Goal: Information Seeking & Learning: Learn about a topic

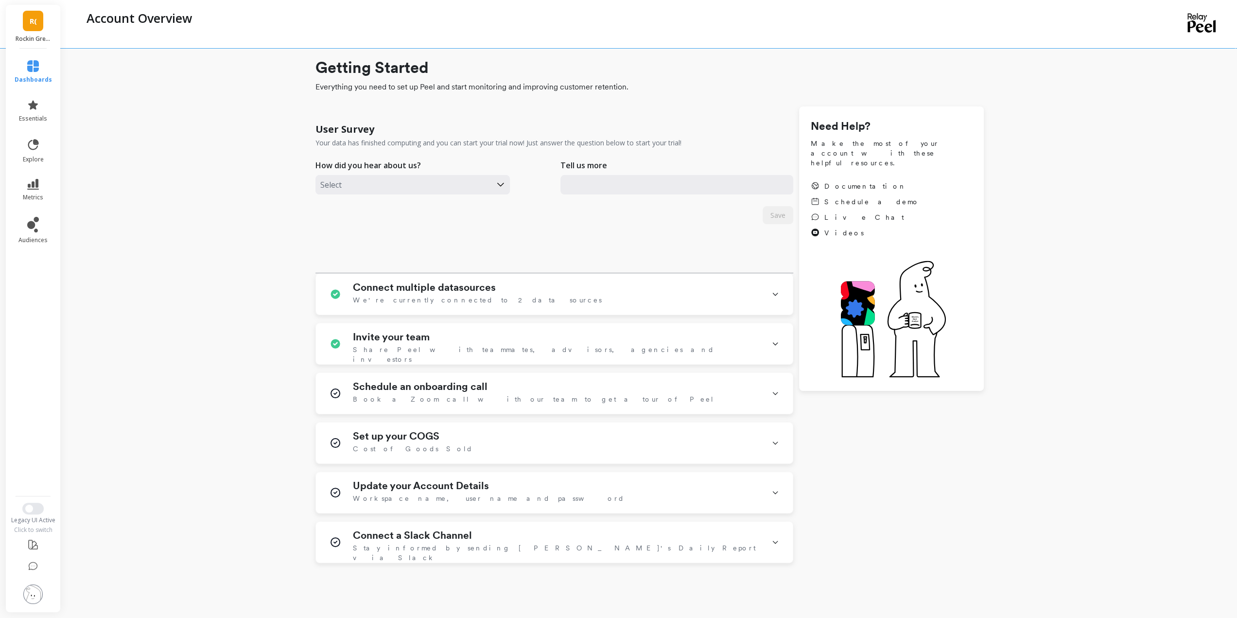
click at [37, 23] on link "R(" at bounding box center [33, 21] width 20 height 20
click at [102, 72] on p "Boka - Amazon (Essor)" at bounding box center [134, 72] width 68 height 10
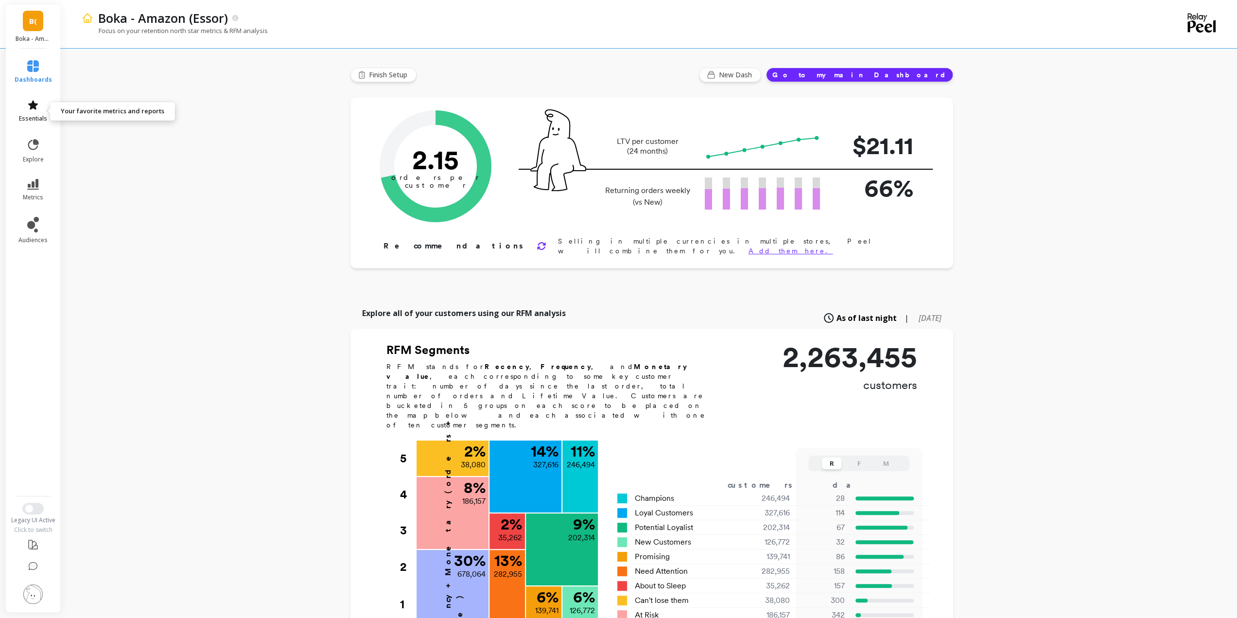
click at [41, 109] on link "essentials" at bounding box center [33, 110] width 37 height 23
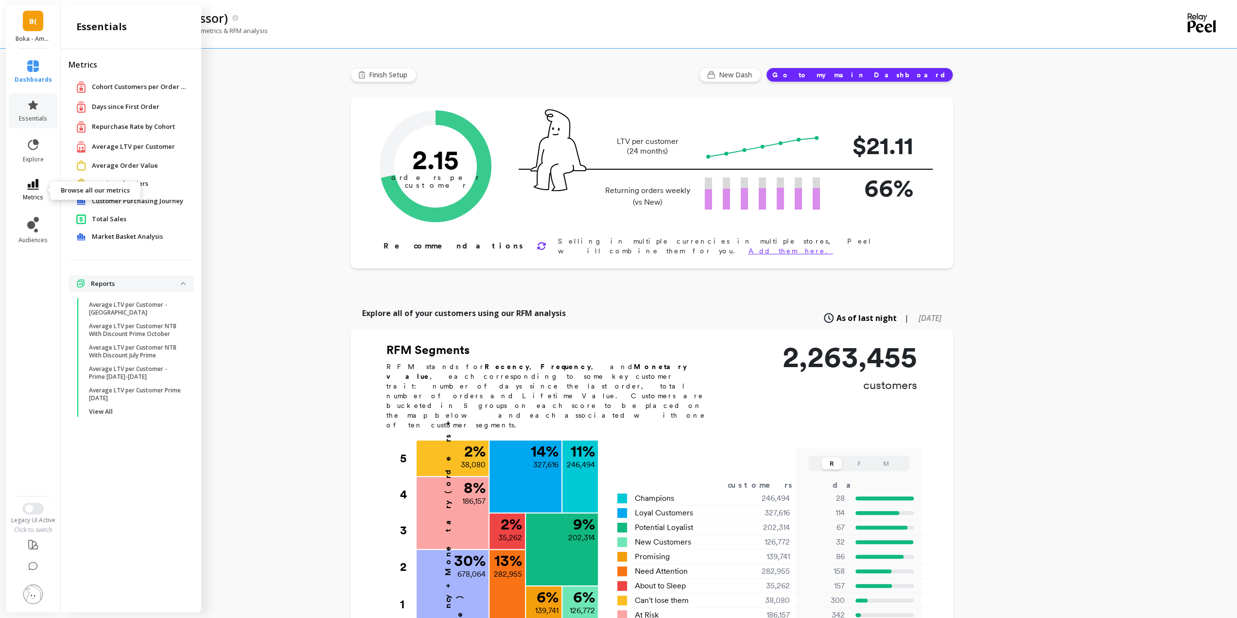
click at [34, 183] on icon at bounding box center [33, 184] width 12 height 11
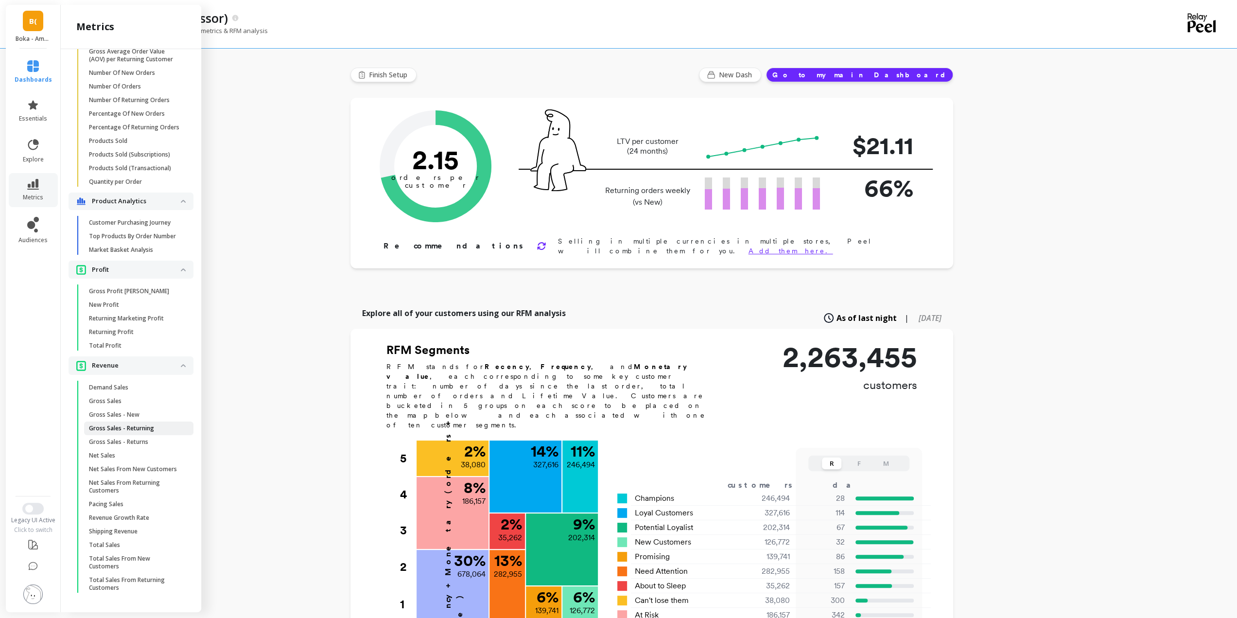
scroll to position [631, 0]
click at [127, 424] on p "Gross Sales - Returning" at bounding box center [121, 428] width 65 height 8
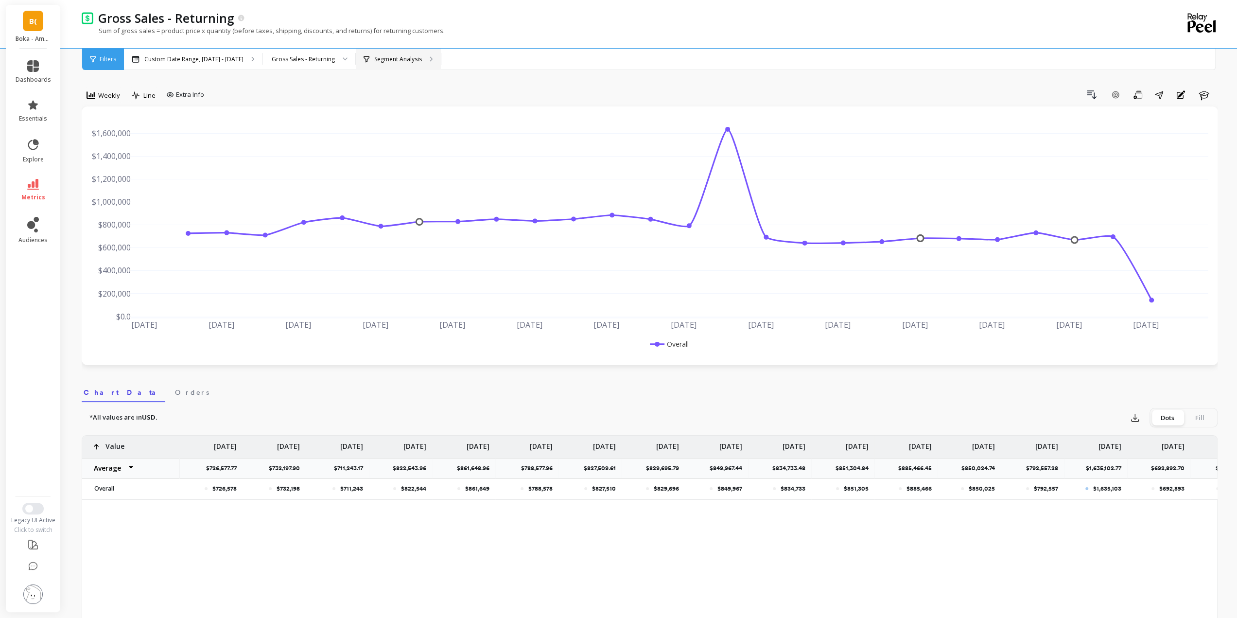
click at [369, 64] on div "Segment Analysis" at bounding box center [398, 59] width 85 height 21
click at [309, 63] on div "Gross Sales - Returning" at bounding box center [303, 58] width 63 height 9
click at [290, 62] on div "Gross Sales - Returning" at bounding box center [303, 58] width 63 height 9
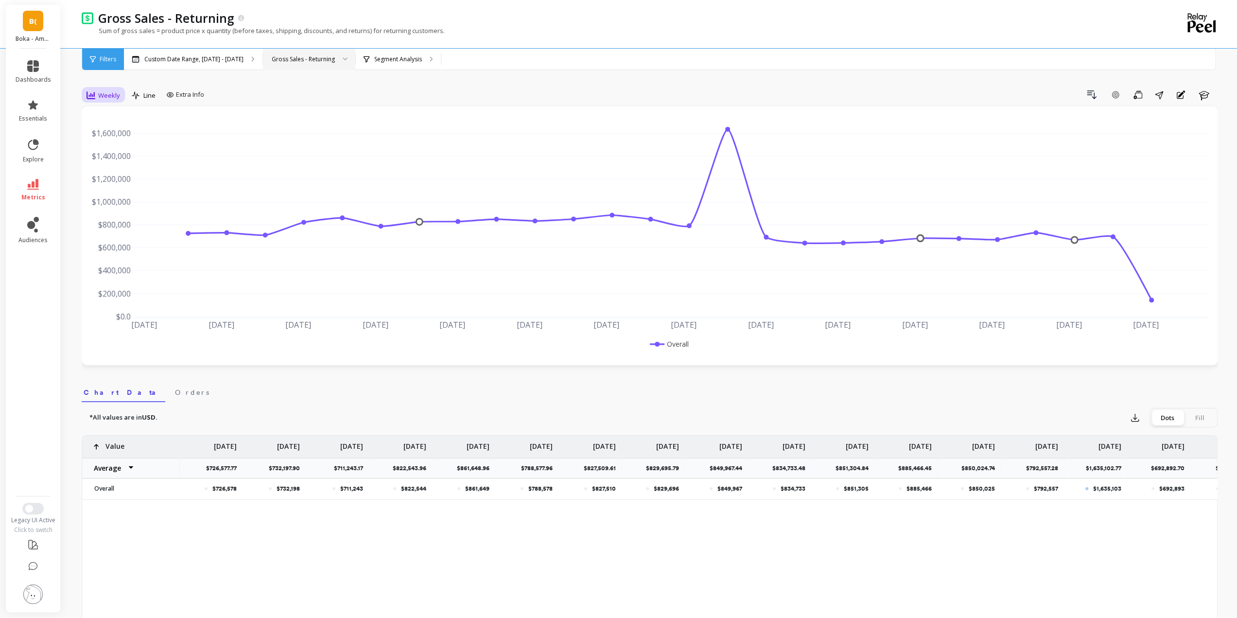
click at [86, 101] on div "Weekly" at bounding box center [103, 95] width 39 height 17
click at [121, 167] on div "Monthly" at bounding box center [117, 172] width 67 height 17
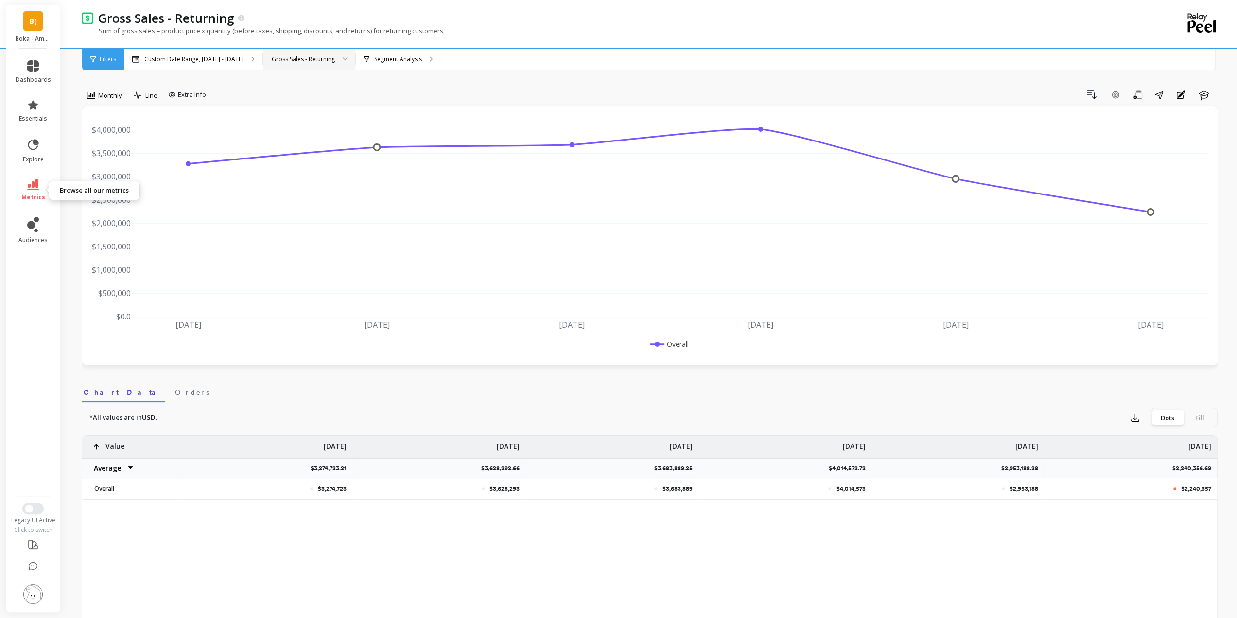
click at [29, 192] on link "metrics" at bounding box center [33, 190] width 35 height 22
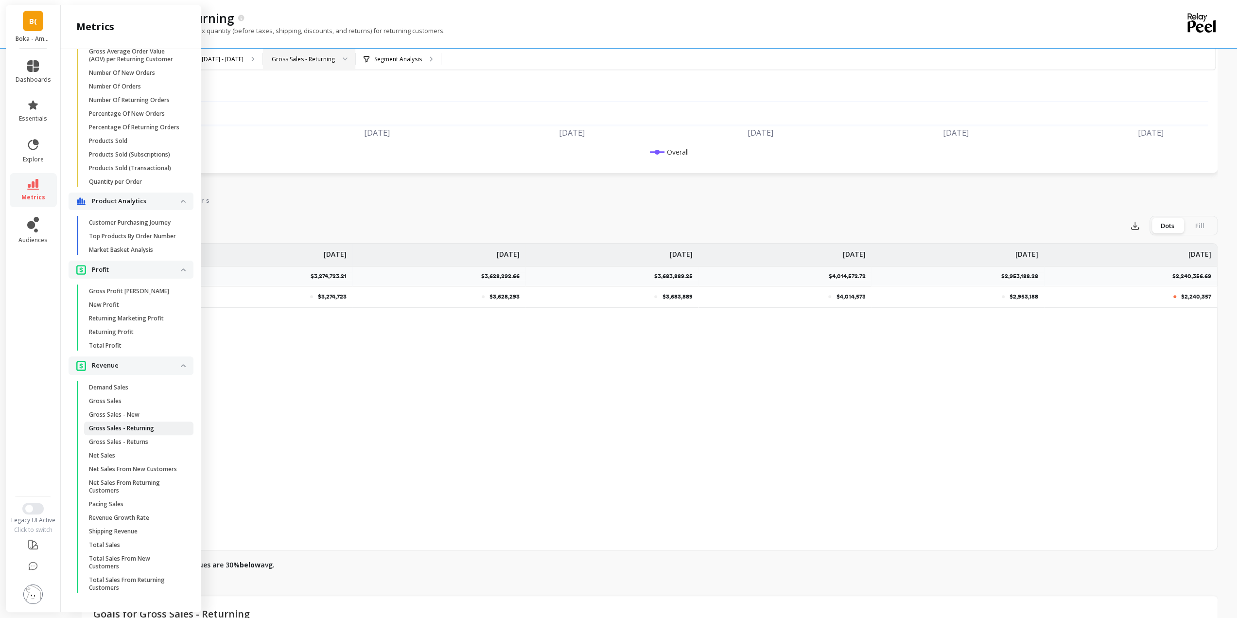
scroll to position [292, 0]
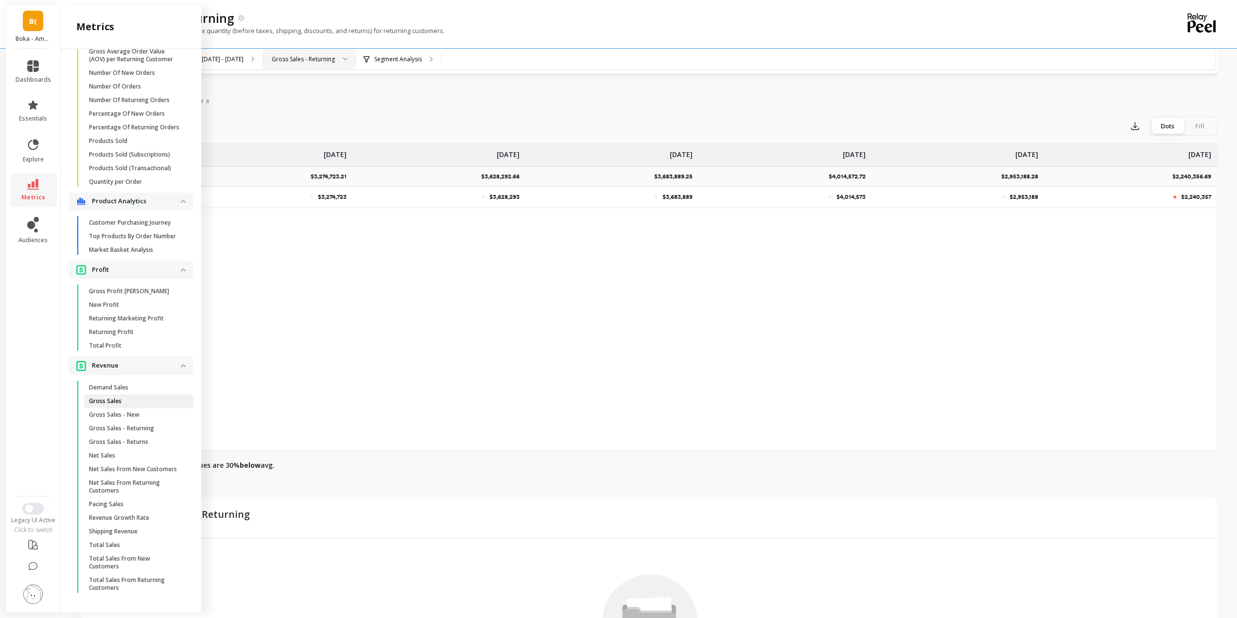
click at [131, 397] on span "Gross Sales" at bounding box center [135, 401] width 93 height 8
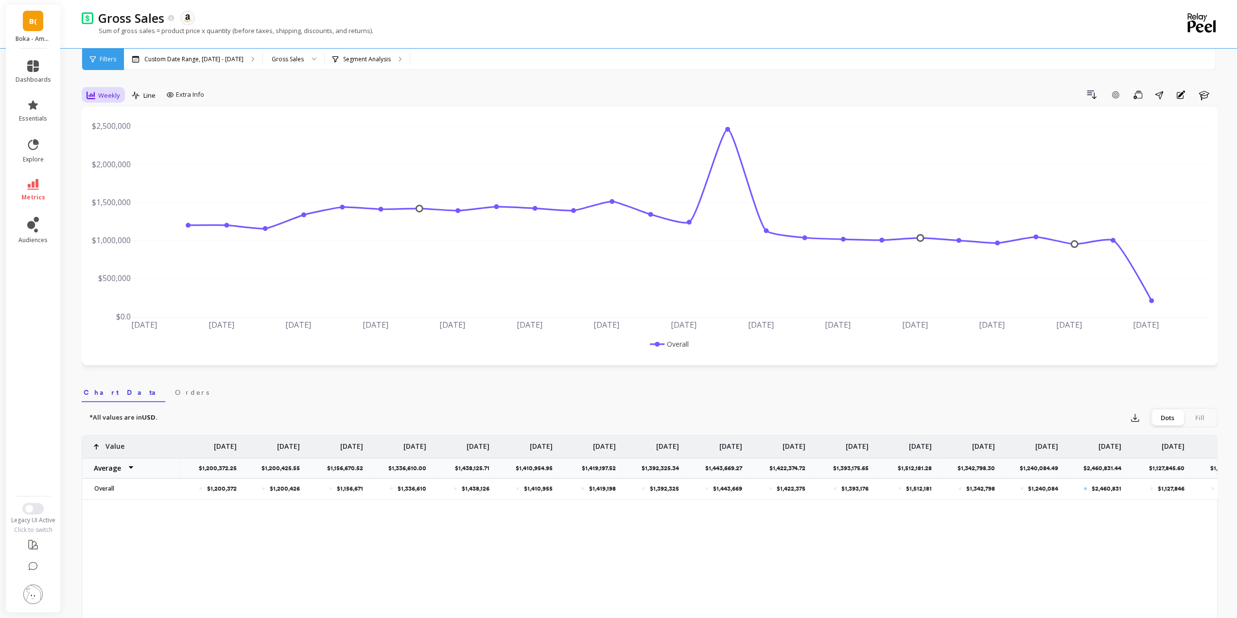
click at [95, 94] on icon at bounding box center [90, 95] width 9 height 9
click at [108, 174] on div "Monthly" at bounding box center [117, 172] width 55 height 9
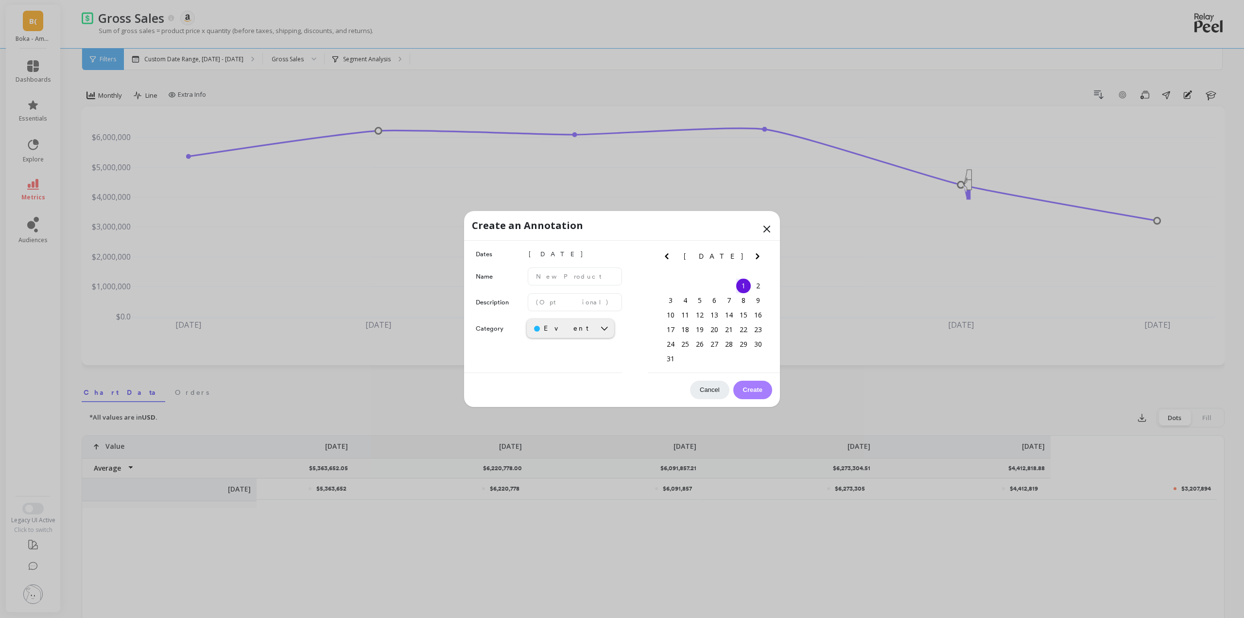
click at [768, 230] on icon at bounding box center [767, 229] width 6 height 6
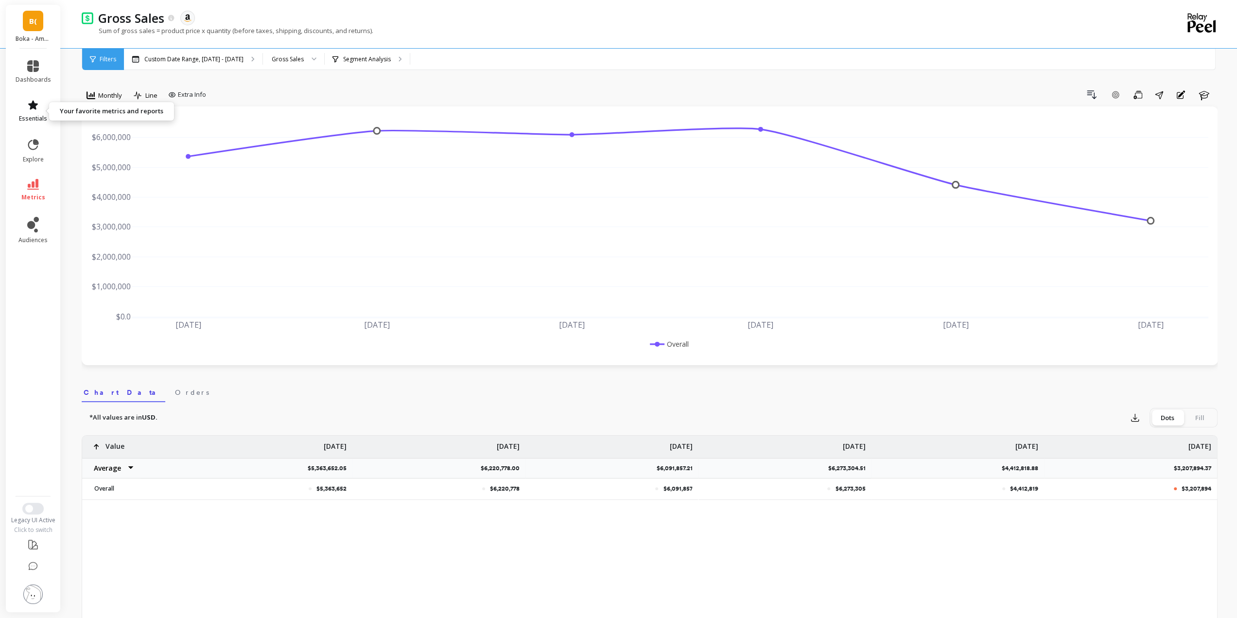
click at [24, 110] on link "essentials" at bounding box center [33, 110] width 35 height 23
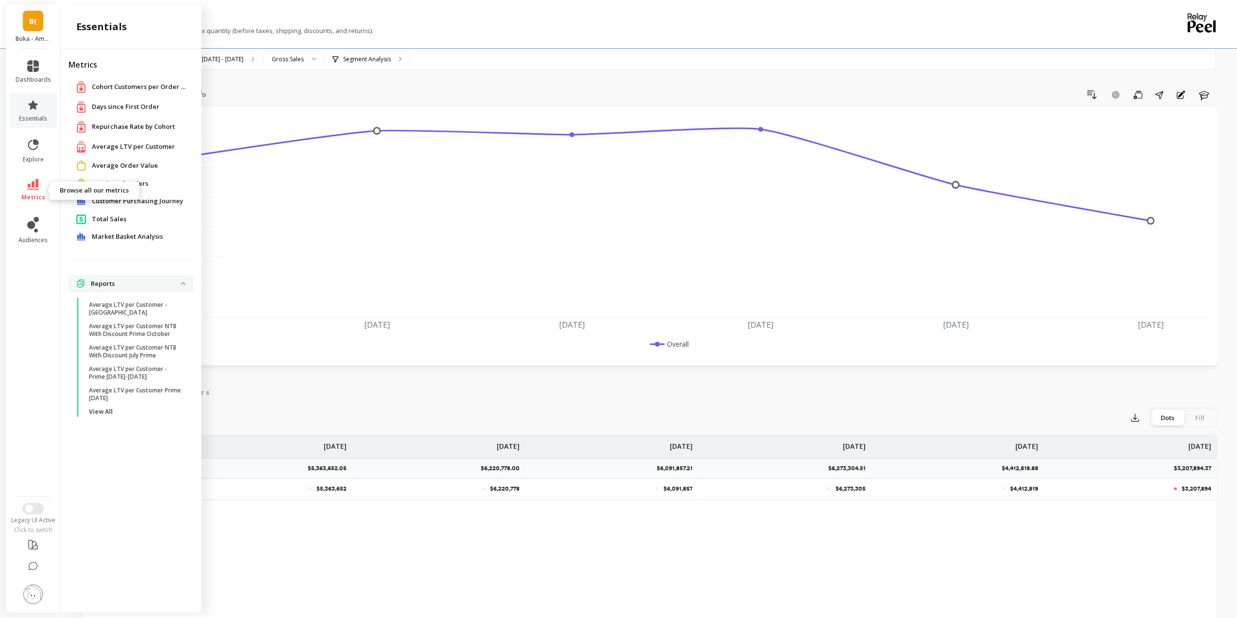
click at [31, 181] on icon at bounding box center [33, 184] width 12 height 11
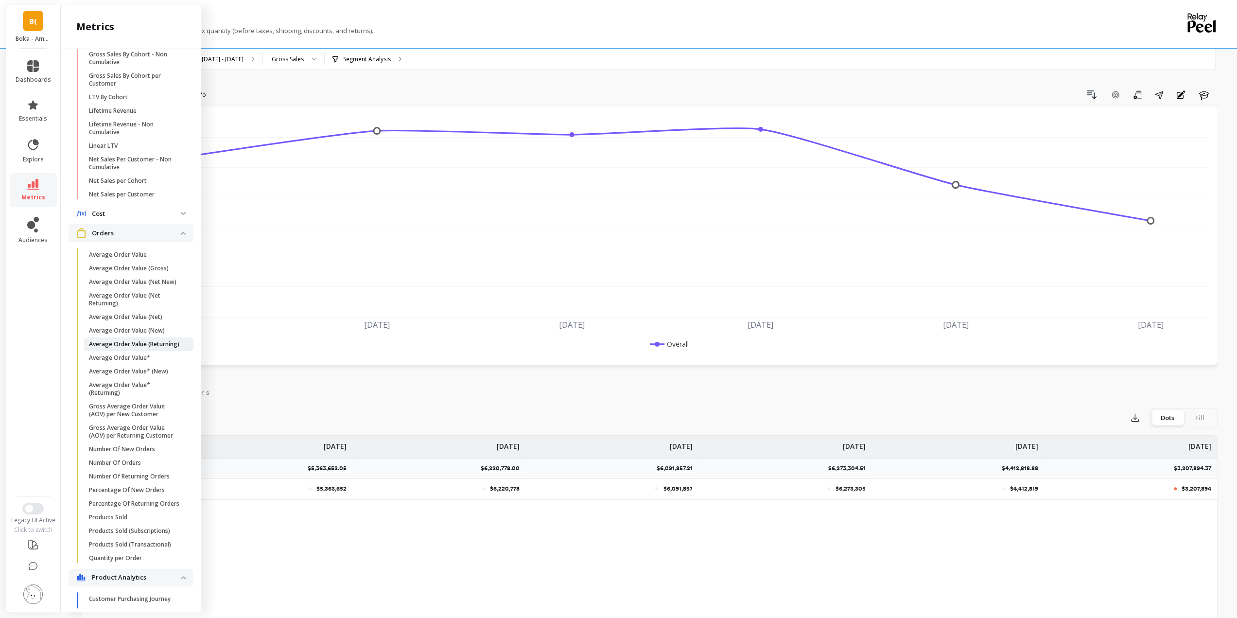
scroll to position [145, 0]
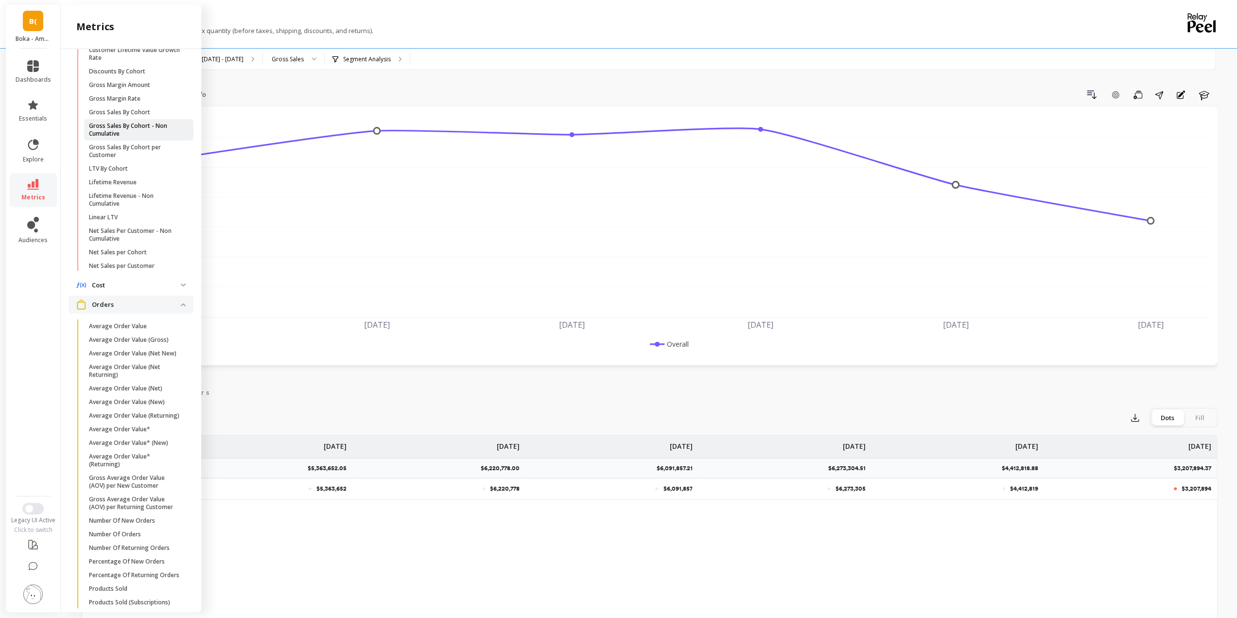
click at [143, 131] on p "Gross Sales By Cohort - Non Cumulative" at bounding box center [135, 130] width 93 height 16
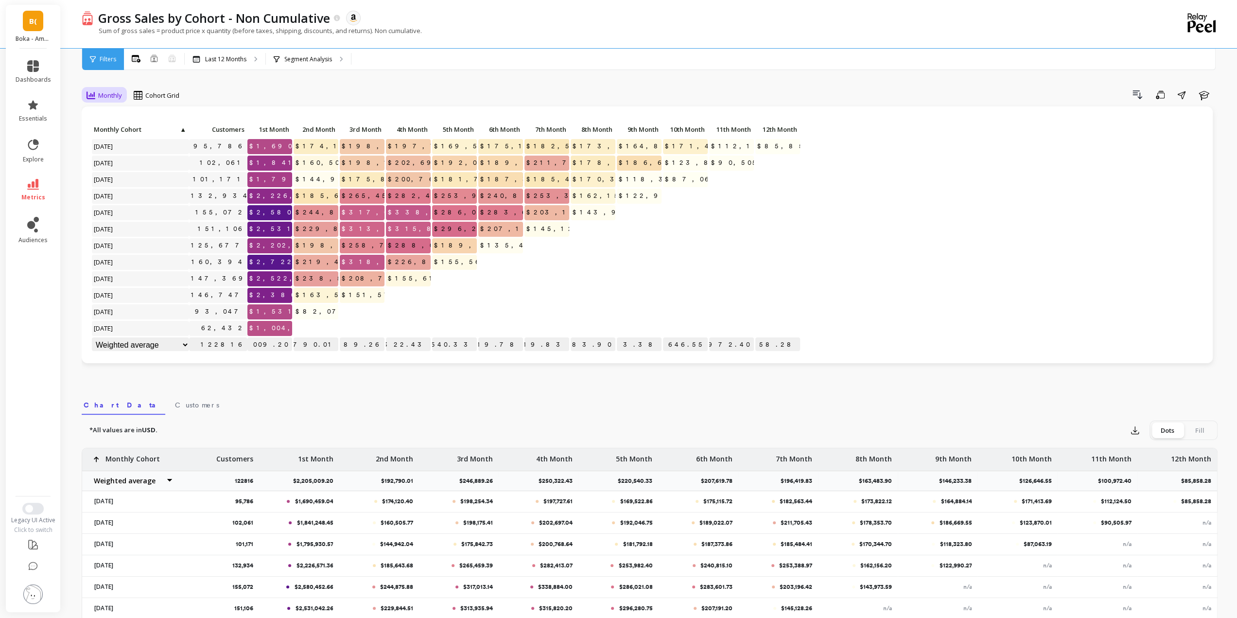
click at [108, 94] on span "Monthly" at bounding box center [110, 95] width 24 height 9
click at [224, 81] on div "Monthly Cohort Grid Drill Down Save Share Learn Click to create an audience 95,…" at bounding box center [650, 410] width 1136 height 742
click at [232, 60] on p "Last 12 Months" at bounding box center [225, 59] width 41 height 8
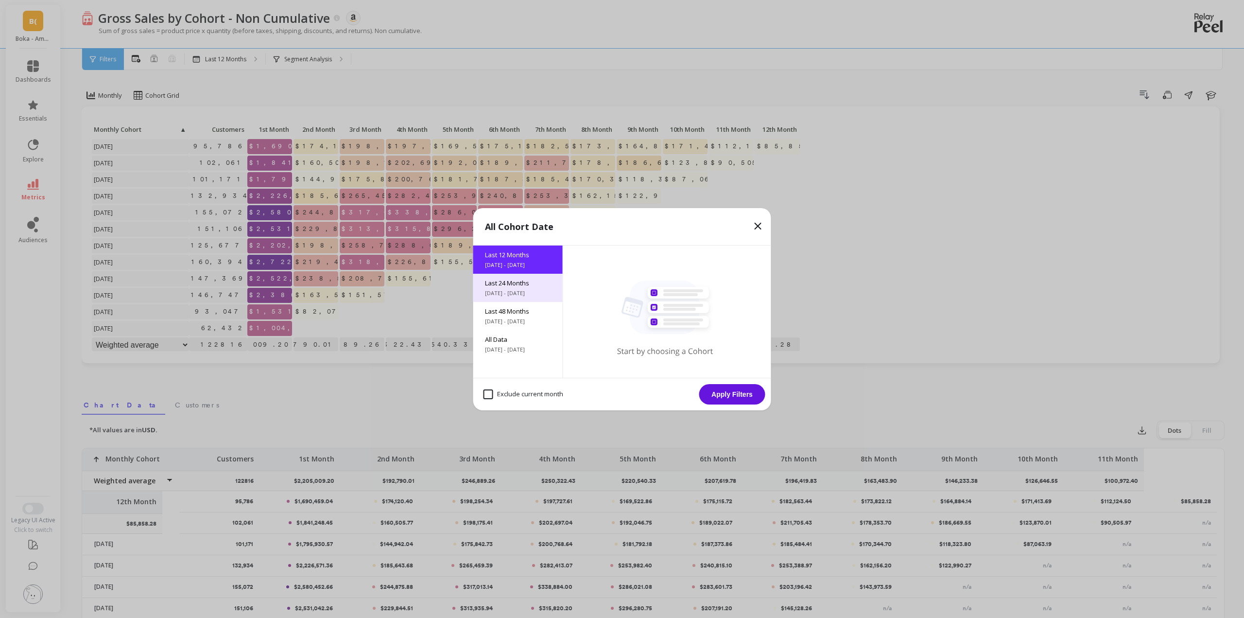
click at [510, 284] on span "Last 24 Months" at bounding box center [518, 282] width 66 height 9
click at [731, 396] on button "Apply Filters" at bounding box center [732, 394] width 66 height 20
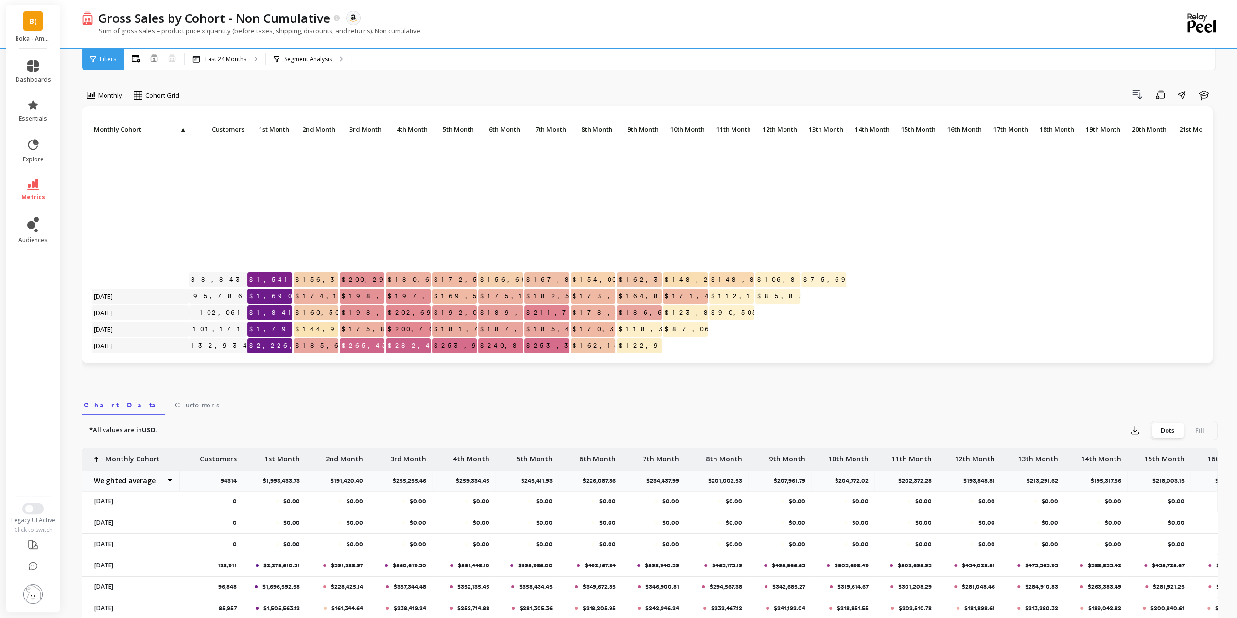
scroll to position [206, 0]
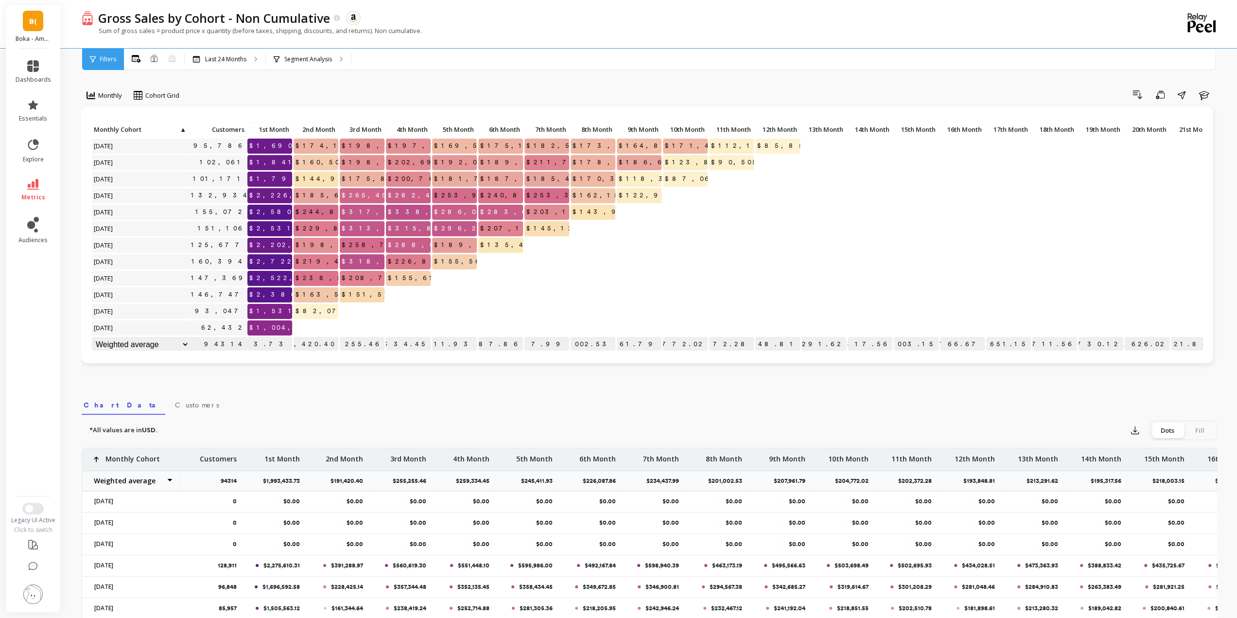
click at [266, 304] on span "$1,531,206.56" at bounding box center [294, 311] width 94 height 15
copy span "1,531,206.56"
click at [277, 287] on span "$2,380,266.01" at bounding box center [294, 294] width 95 height 15
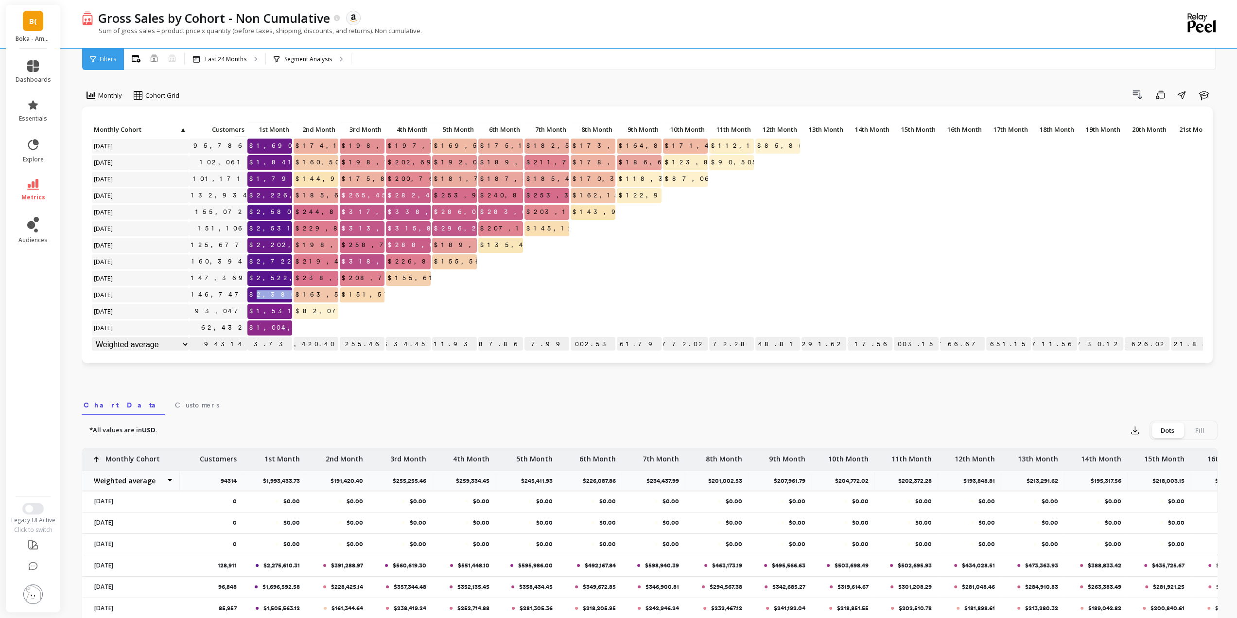
copy span "2,380,266.01"
click at [265, 271] on span "$2,522,239.00" at bounding box center [238, 278] width 94 height 15
click at [255, 272] on span "$2,522,239.00" at bounding box center [238, 278] width 94 height 15
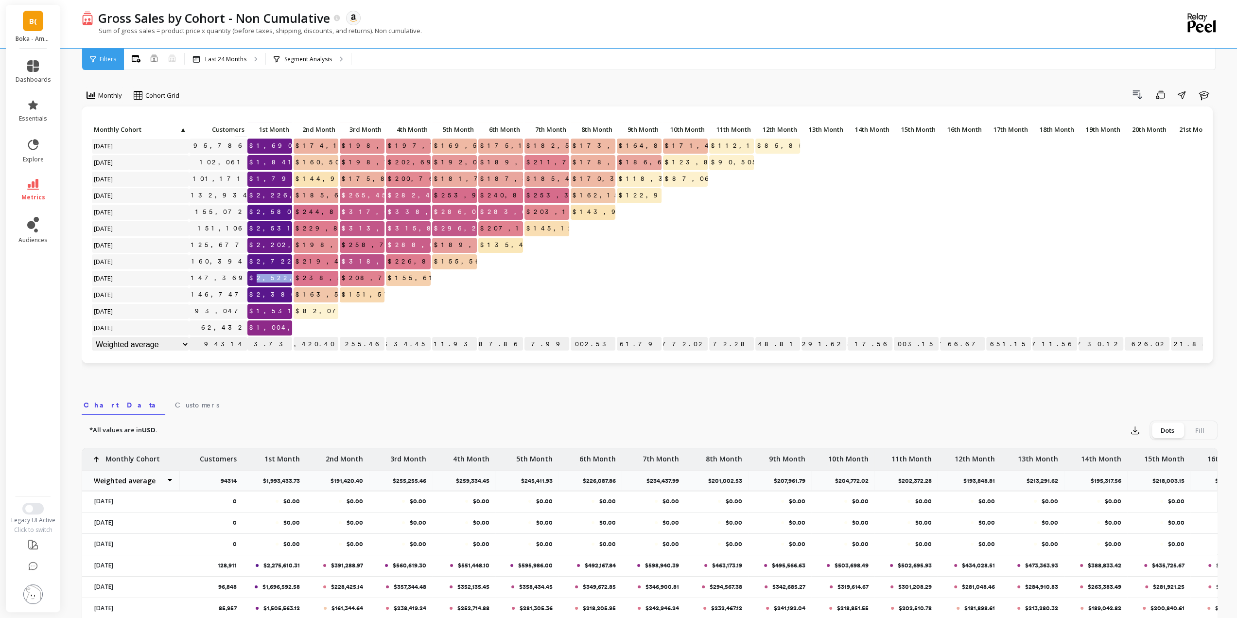
copy span "2,522,239.00"
click at [263, 254] on span "$2,722,263.60" at bounding box center [295, 261] width 96 height 15
copy span "2,722,263.60"
click at [269, 238] on span "$2,202,354.13" at bounding box center [295, 245] width 96 height 15
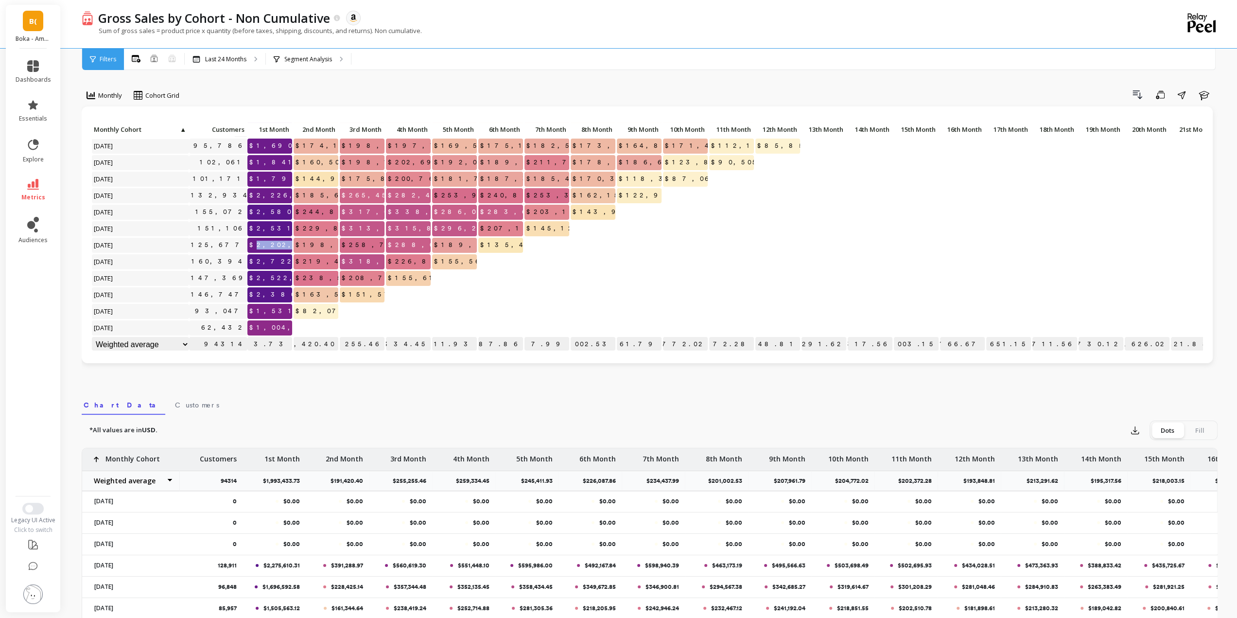
click at [269, 238] on span "$2,202,354.13" at bounding box center [295, 245] width 96 height 15
copy span "2,202,354.13"
click at [32, 184] on icon at bounding box center [33, 184] width 12 height 11
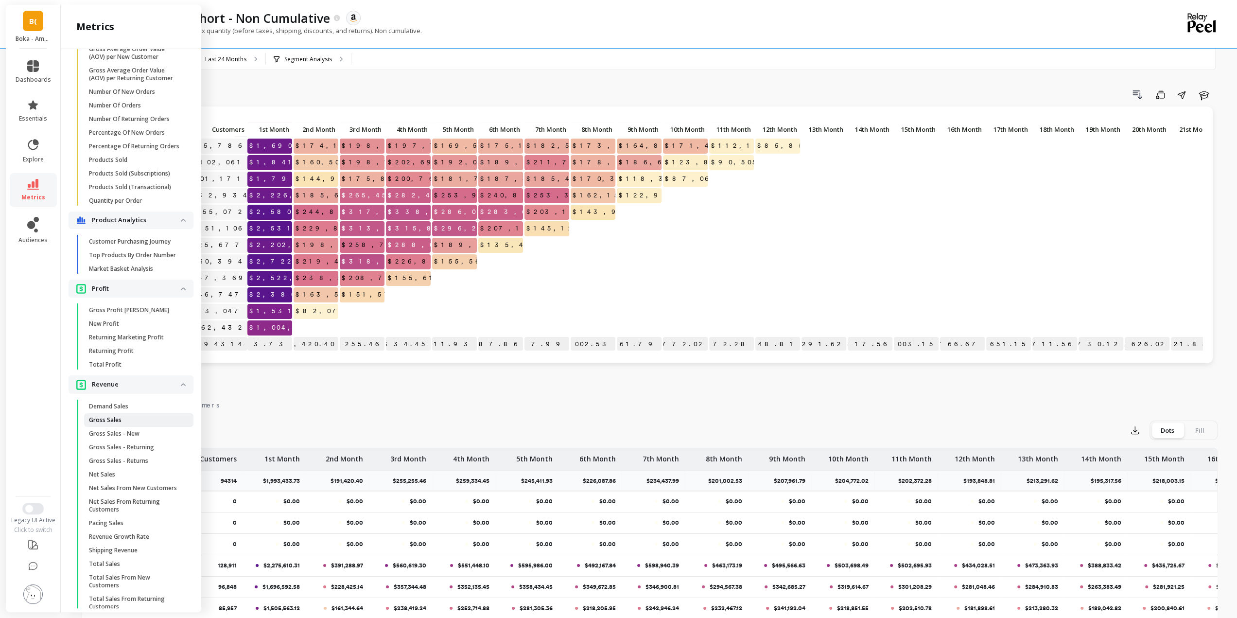
scroll to position [631, 0]
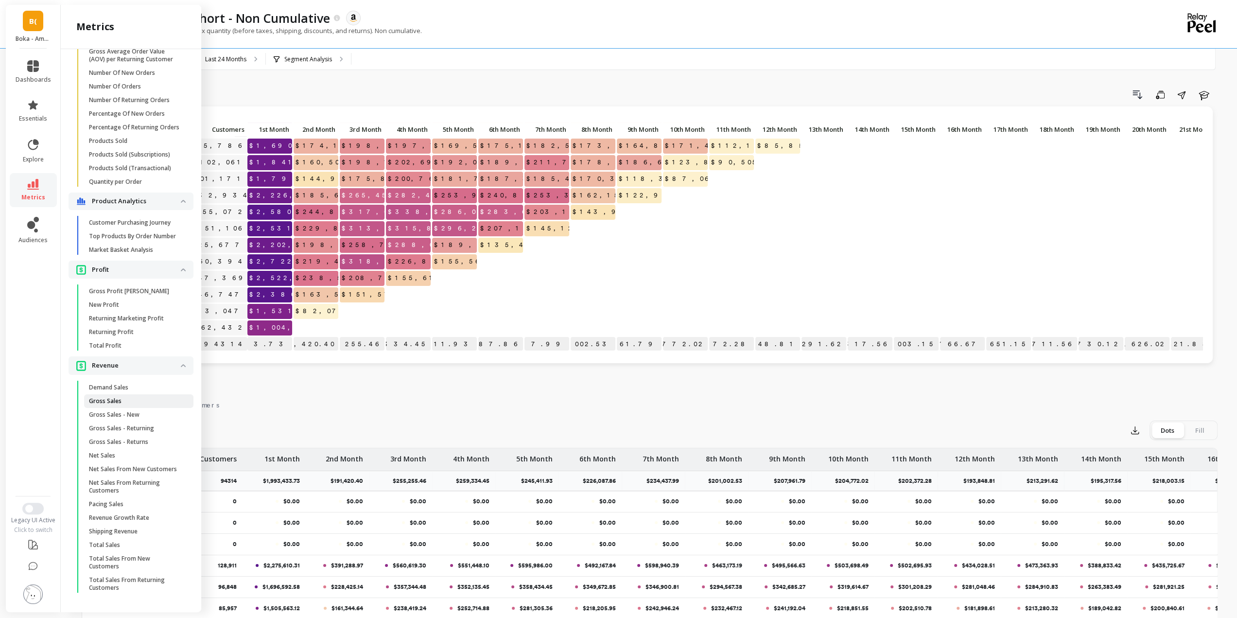
click at [129, 397] on span "Gross Sales" at bounding box center [135, 401] width 93 height 8
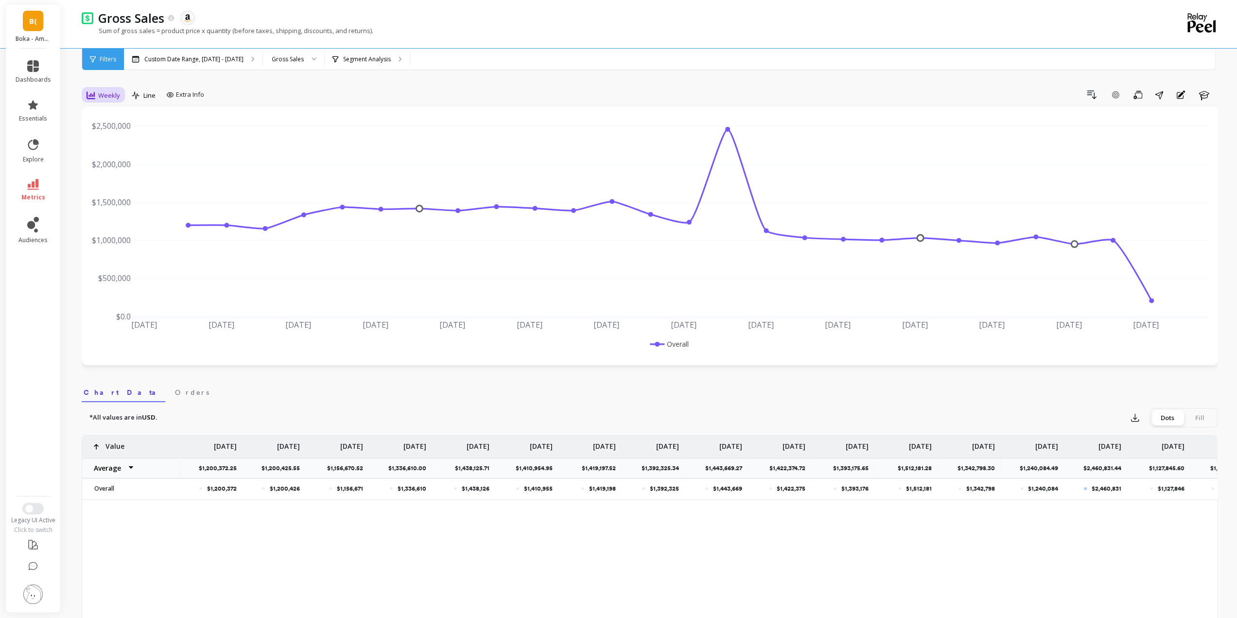
click at [110, 98] on span "Weekly" at bounding box center [109, 95] width 22 height 9
click at [109, 170] on div "Monthly" at bounding box center [117, 172] width 55 height 9
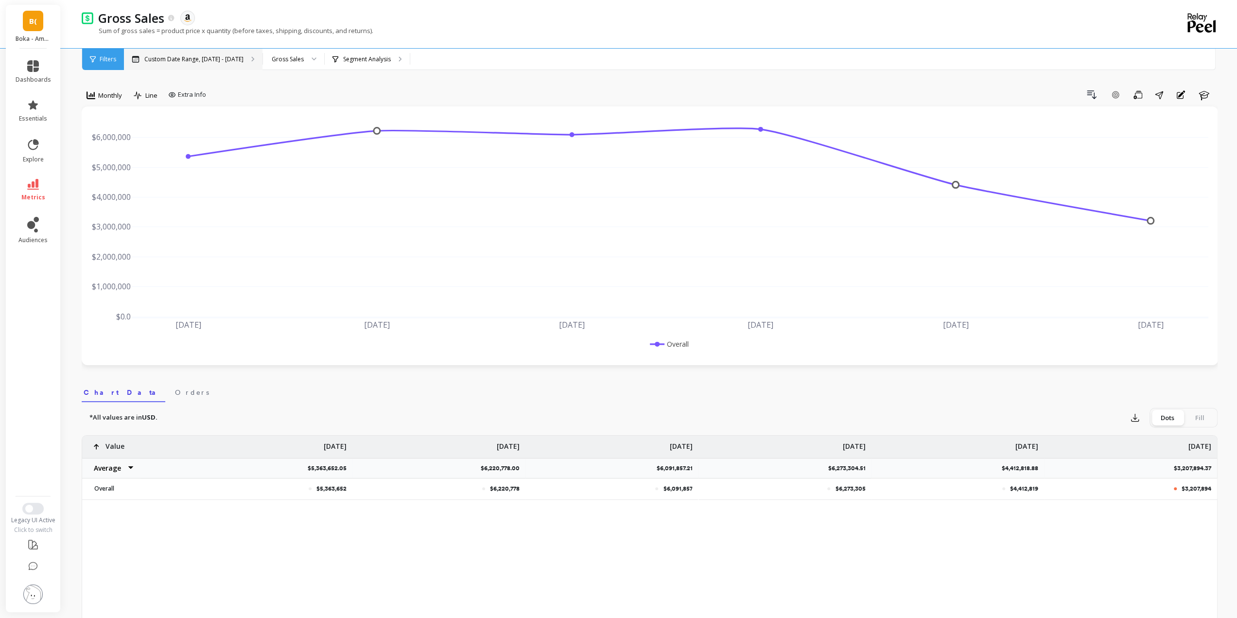
click at [209, 53] on div "Custom Date Range, Apr 1 - Sep 23" at bounding box center [193, 59] width 138 height 21
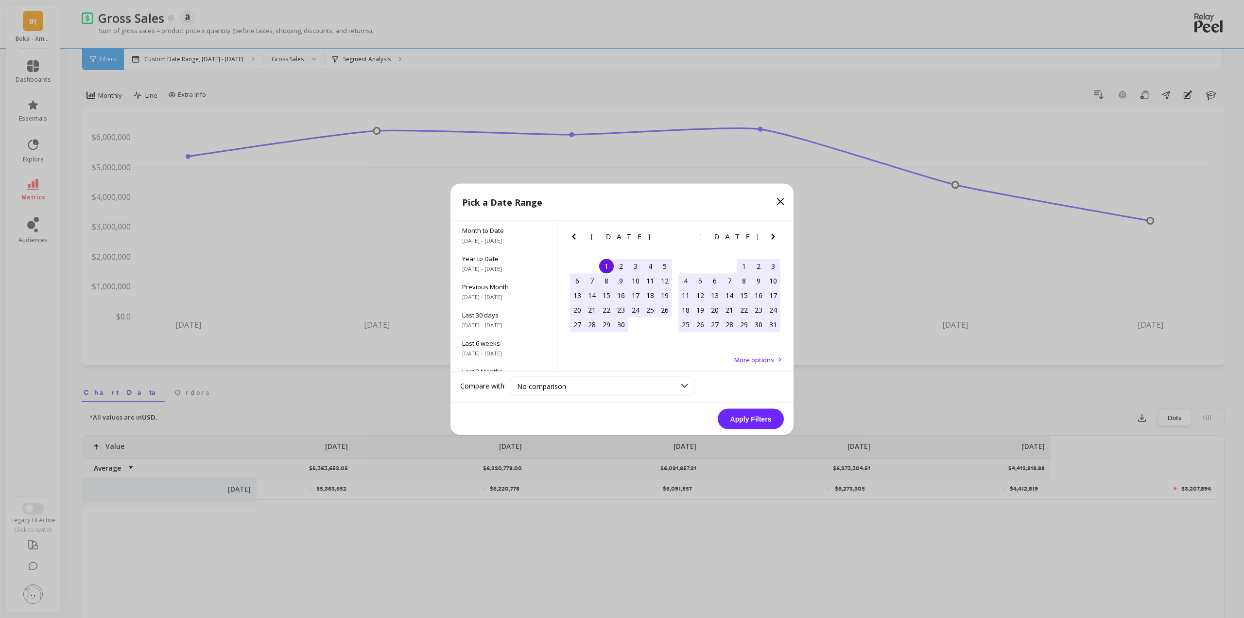
click at [766, 424] on button "Apply Filters" at bounding box center [751, 418] width 66 height 20
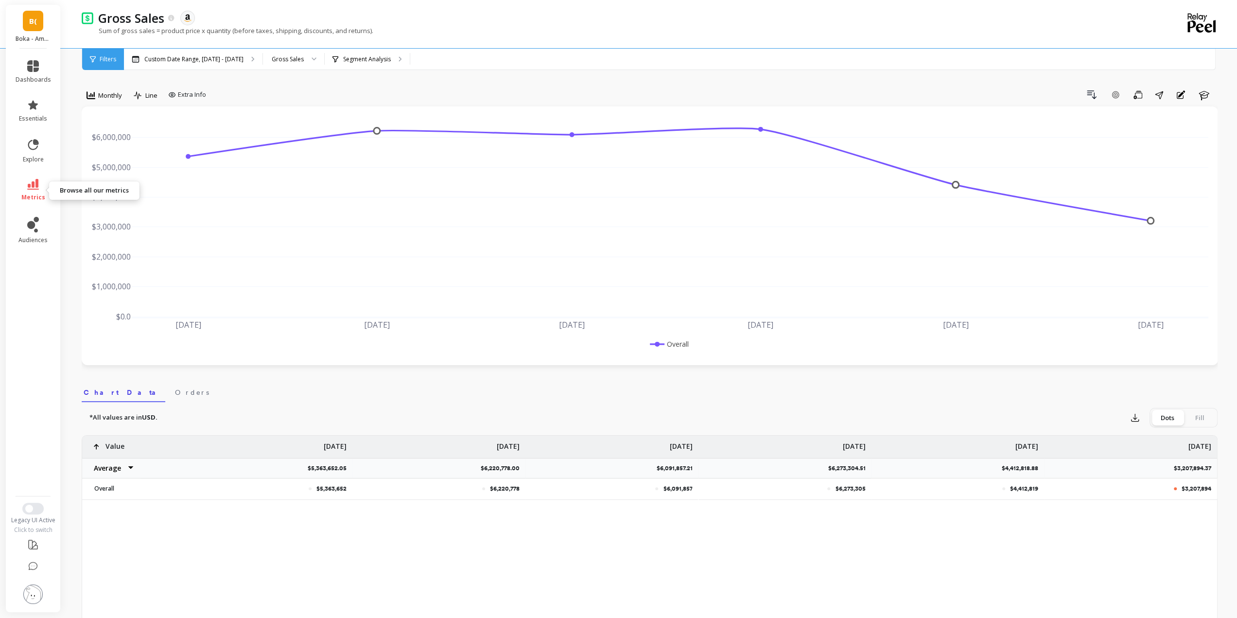
click at [33, 190] on link "metrics" at bounding box center [33, 190] width 35 height 22
click at [19, 189] on link "metrics" at bounding box center [33, 190] width 35 height 22
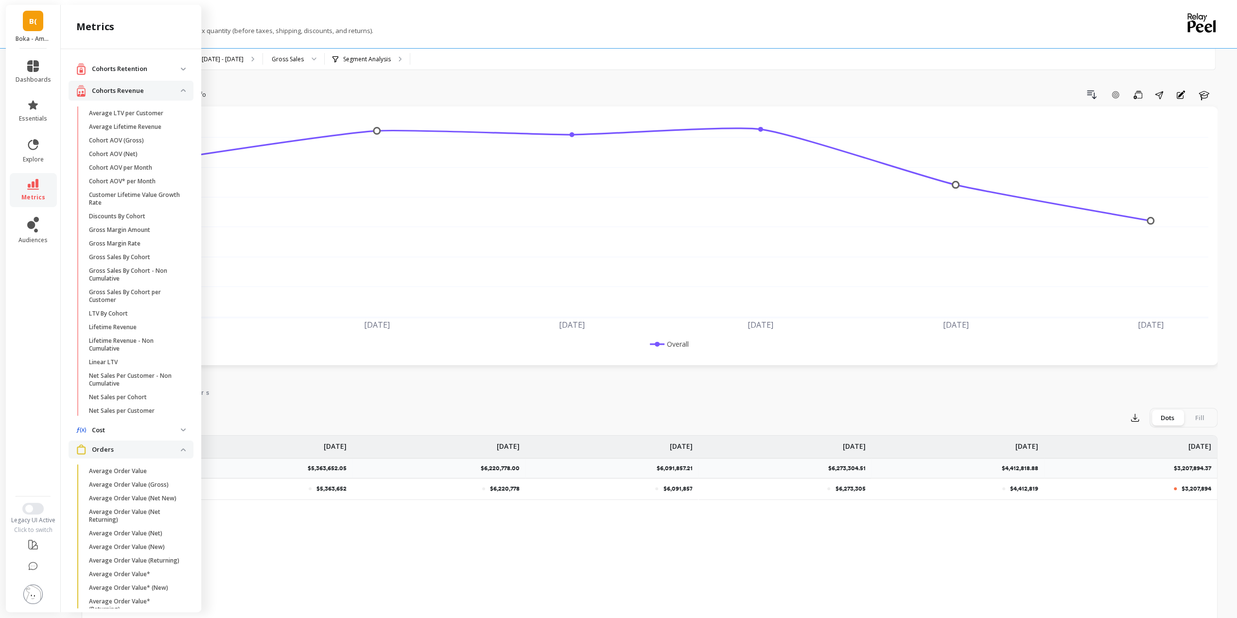
scroll to position [631, 0]
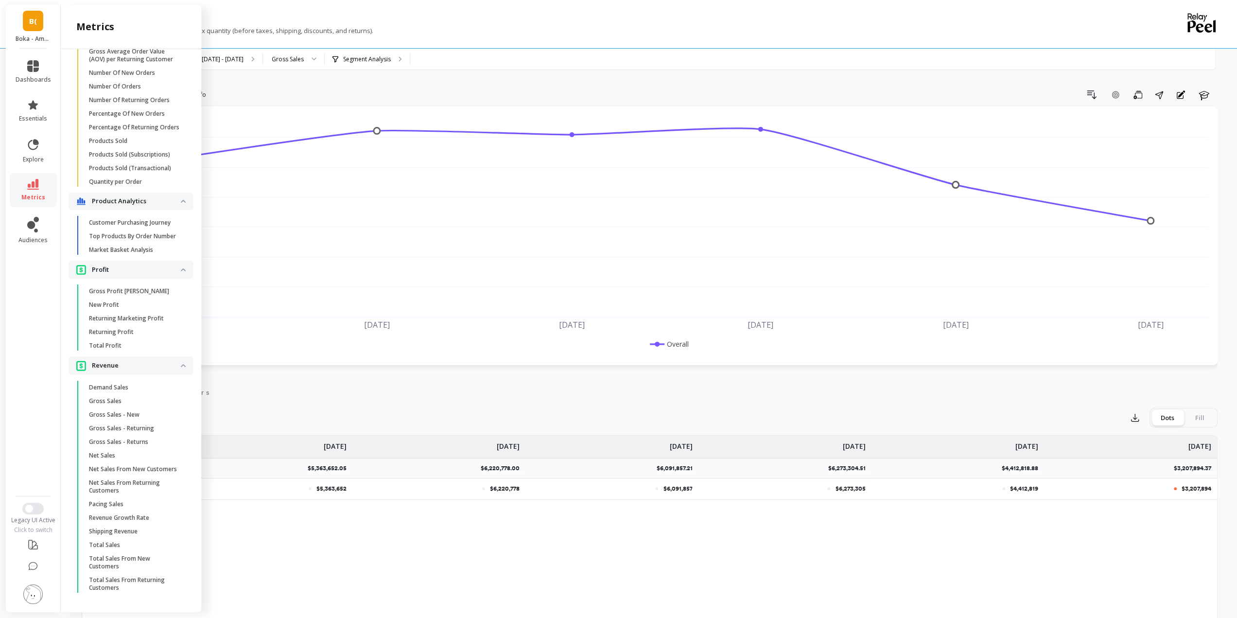
click at [129, 451] on span "Net Sales" at bounding box center [135, 455] width 93 height 8
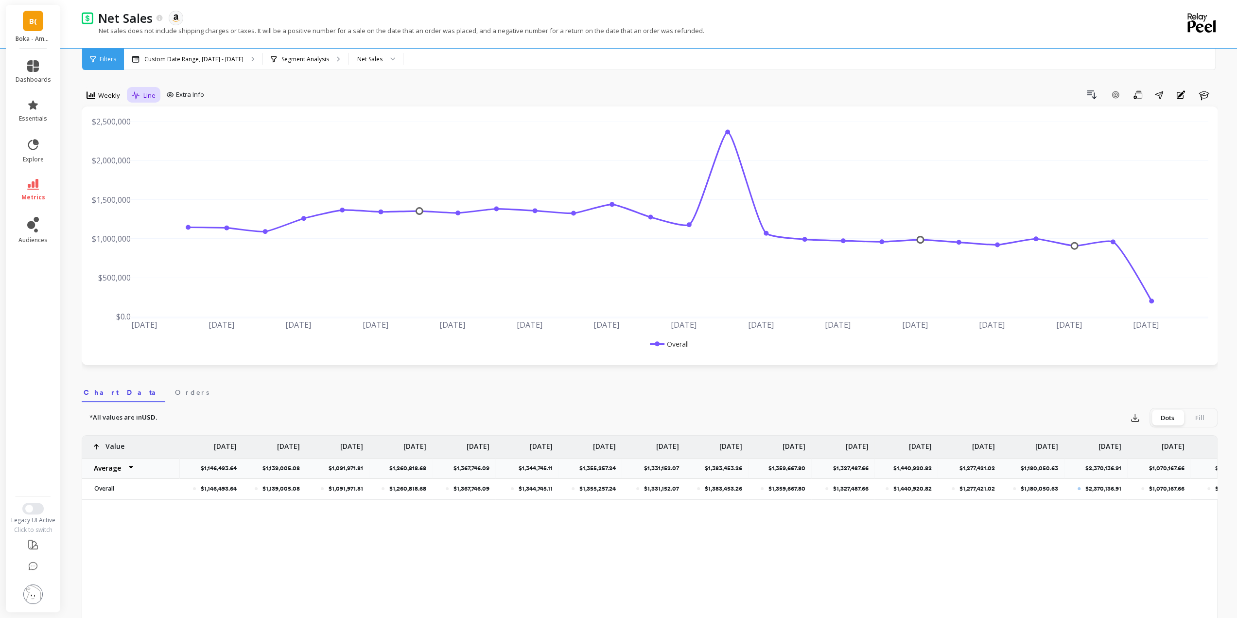
click at [135, 95] on icon at bounding box center [136, 95] width 9 height 8
click at [135, 95] on icon at bounding box center [136, 95] width 8 height 8
click at [106, 93] on span "Weekly" at bounding box center [109, 95] width 22 height 9
click at [121, 174] on div "Monthly" at bounding box center [117, 172] width 55 height 9
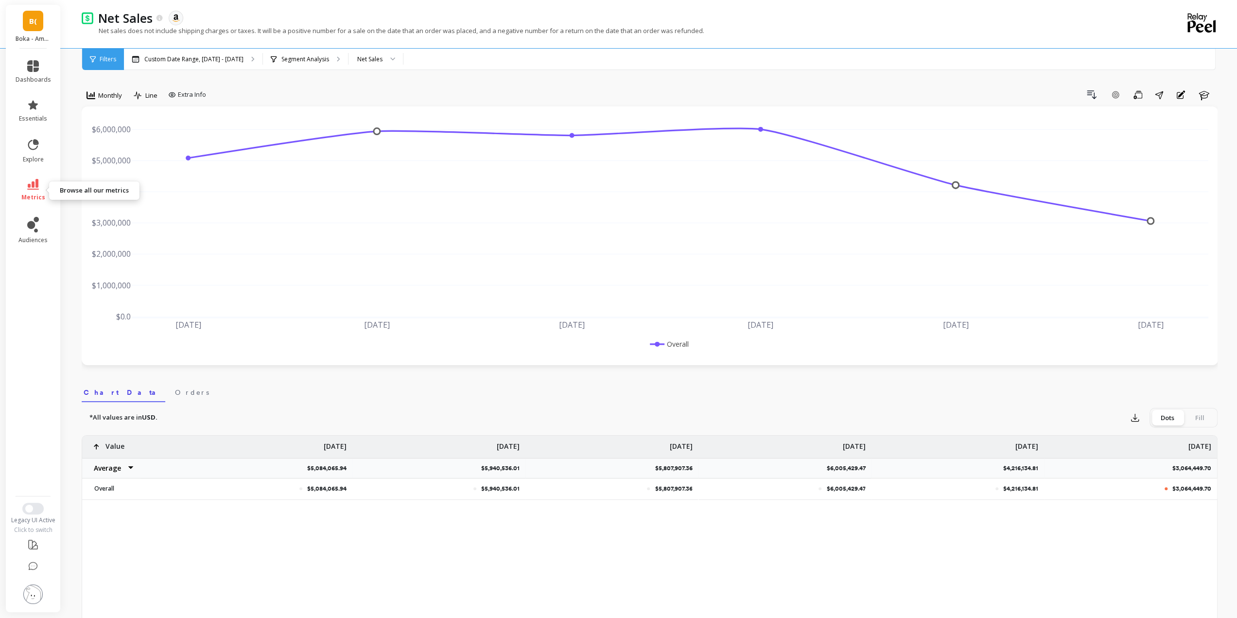
click at [30, 189] on icon at bounding box center [33, 184] width 12 height 11
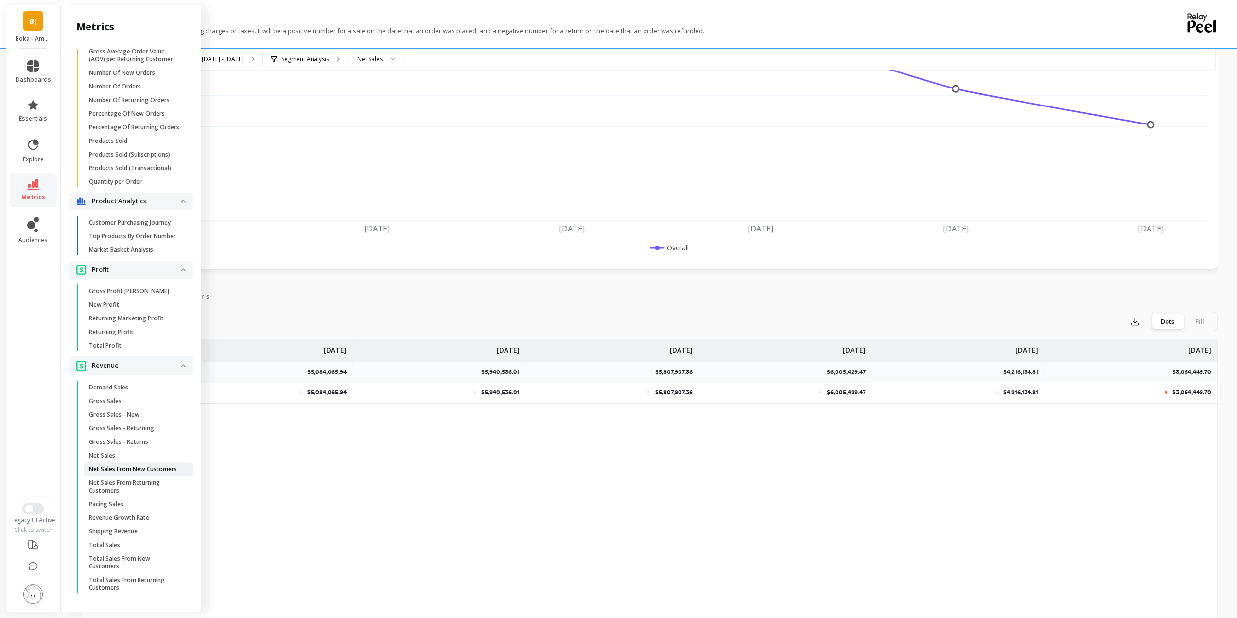
scroll to position [97, 0]
click at [120, 397] on p "Gross Sales" at bounding box center [105, 401] width 33 height 8
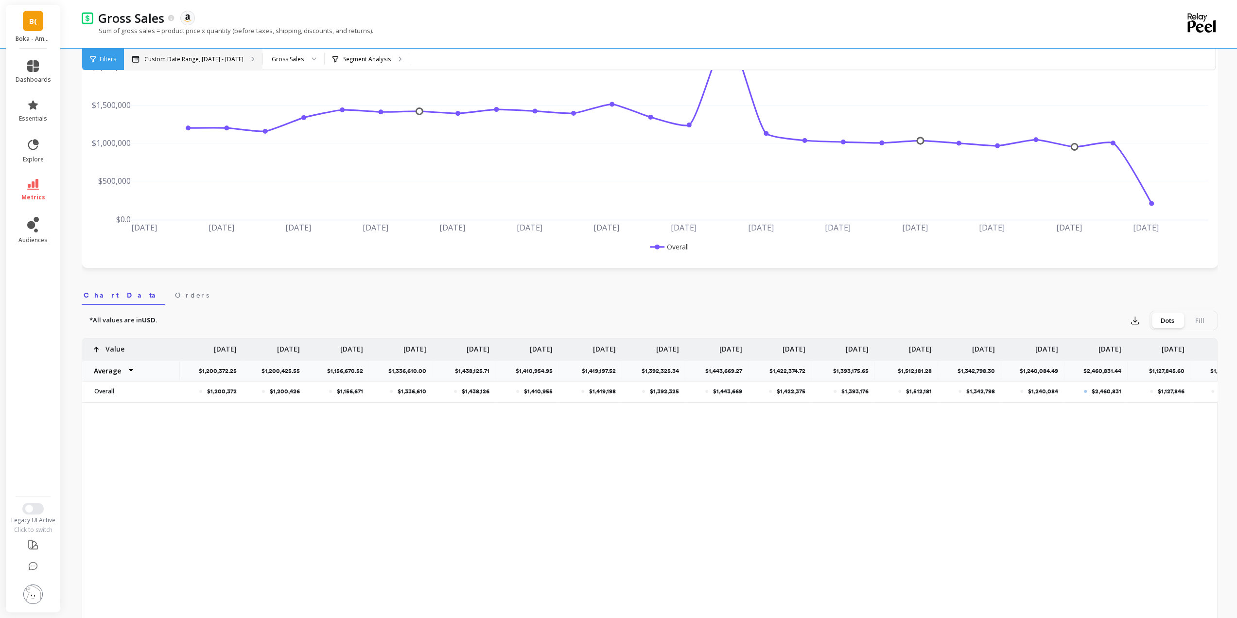
click at [190, 54] on div "Custom Date Range, Apr 1 - Sep 23" at bounding box center [193, 59] width 138 height 21
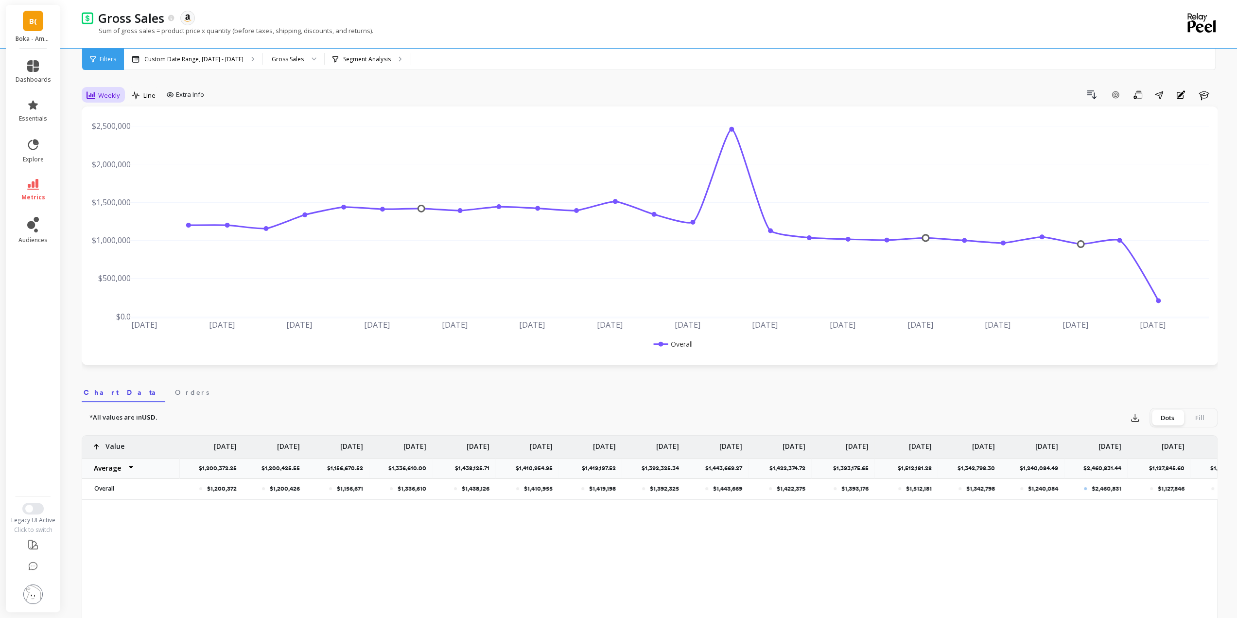
click at [106, 98] on span "Weekly" at bounding box center [109, 95] width 22 height 9
click at [126, 175] on div "Monthly" at bounding box center [117, 172] width 55 height 9
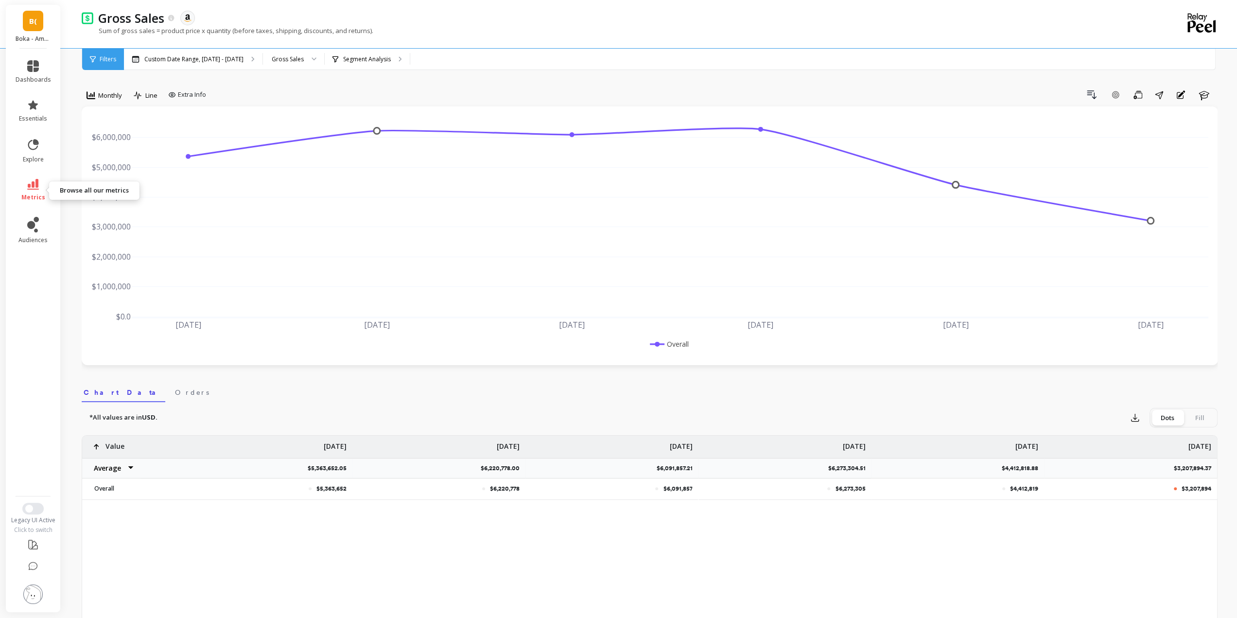
click at [26, 183] on link "metrics" at bounding box center [33, 190] width 35 height 22
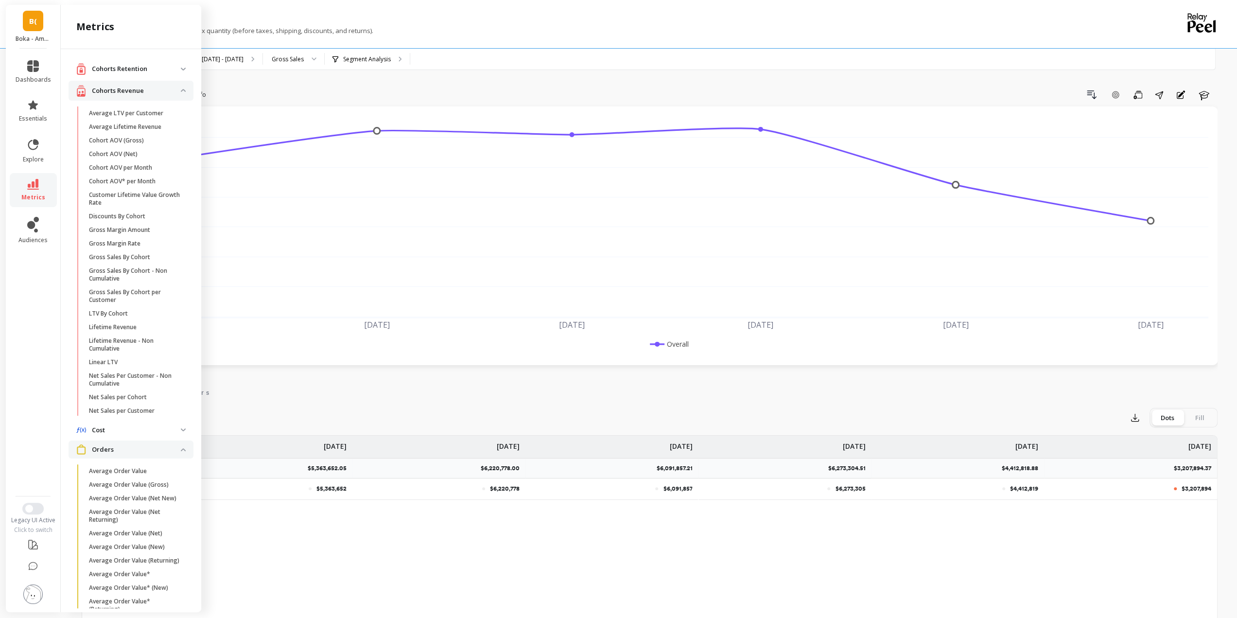
scroll to position [631, 0]
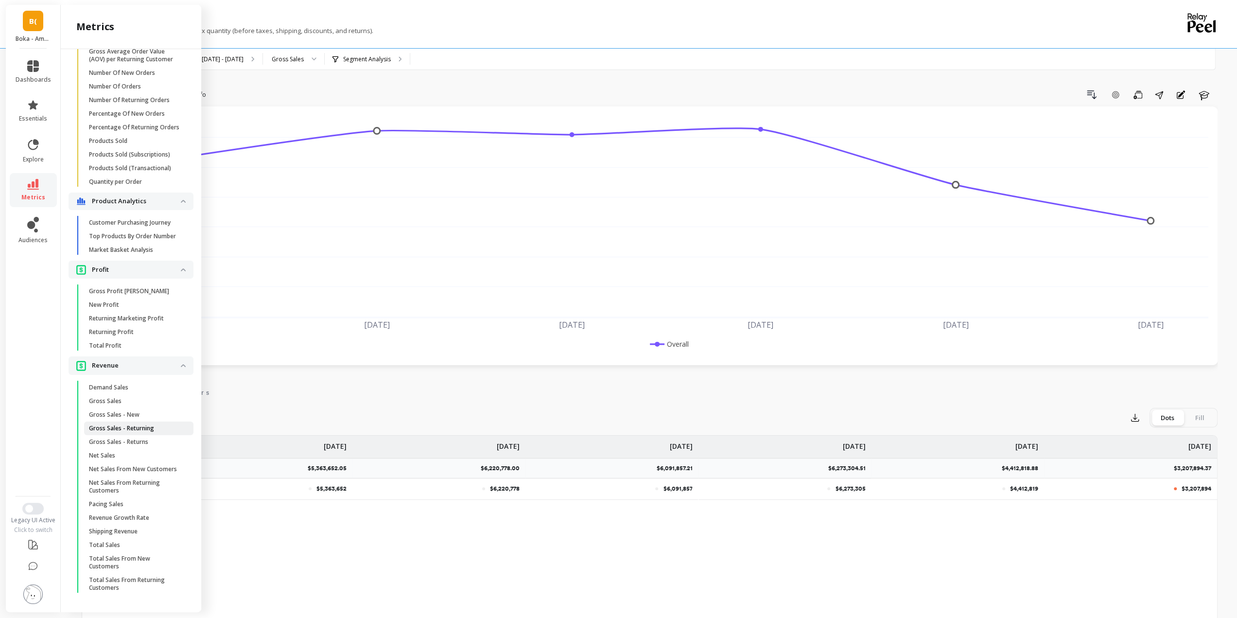
click at [148, 424] on p "Gross Sales - Returning" at bounding box center [121, 428] width 65 height 8
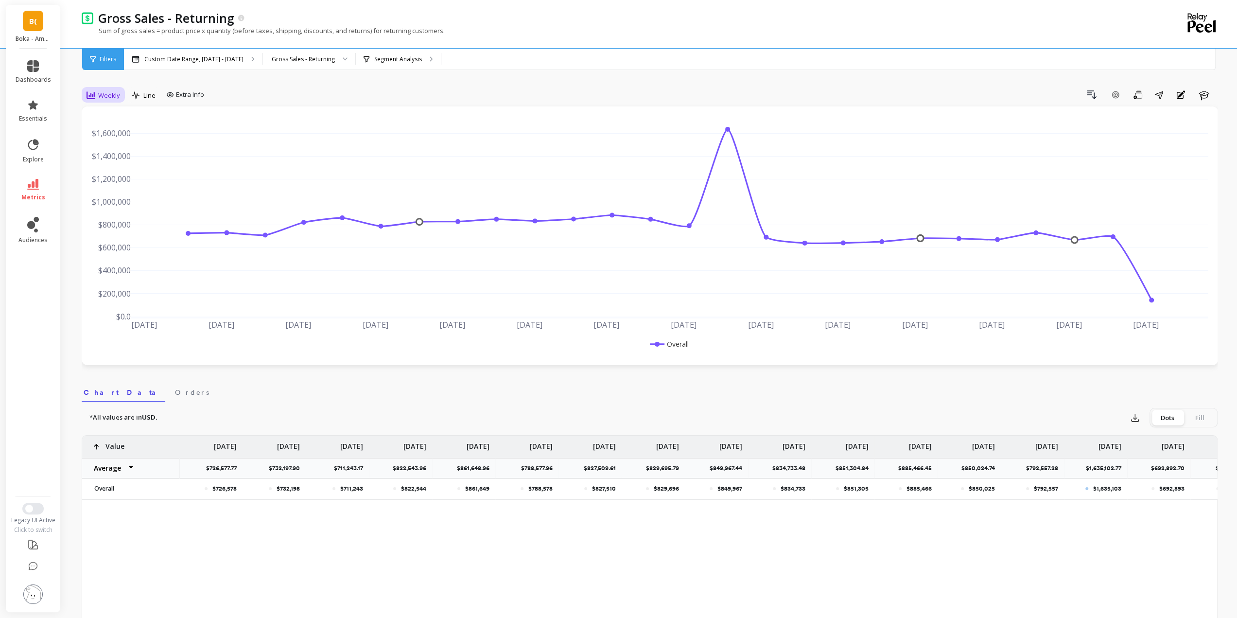
click at [88, 100] on div at bounding box center [90, 95] width 9 height 11
click at [125, 171] on div "Monthly" at bounding box center [117, 172] width 55 height 9
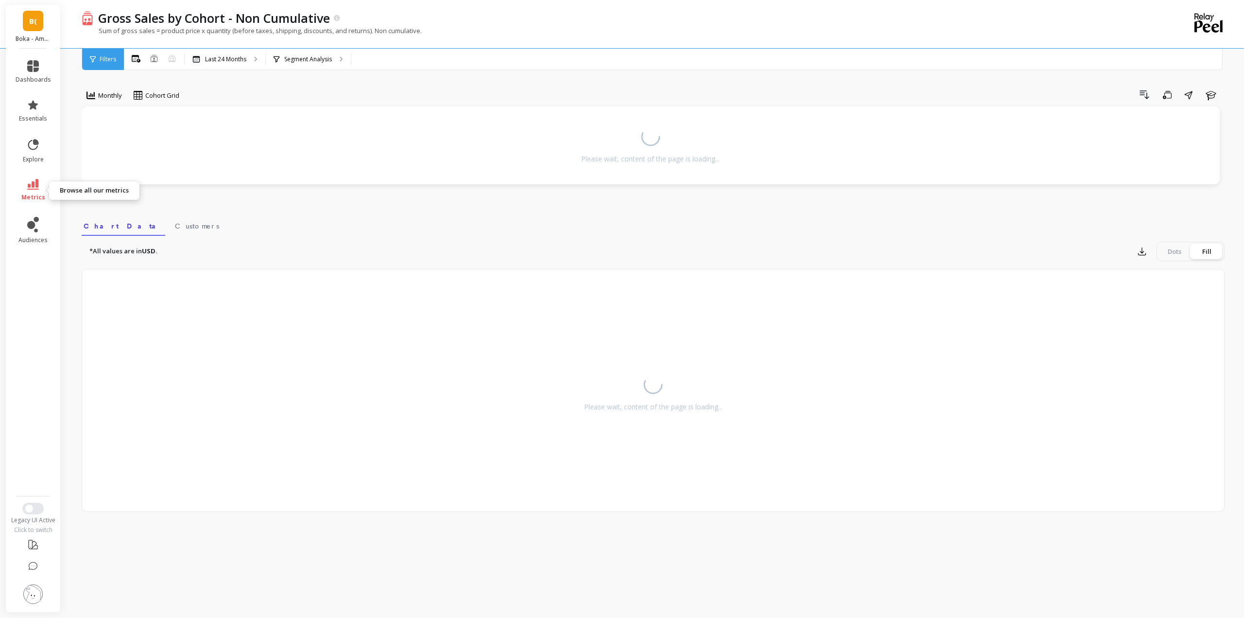
click at [34, 189] on icon at bounding box center [33, 184] width 12 height 11
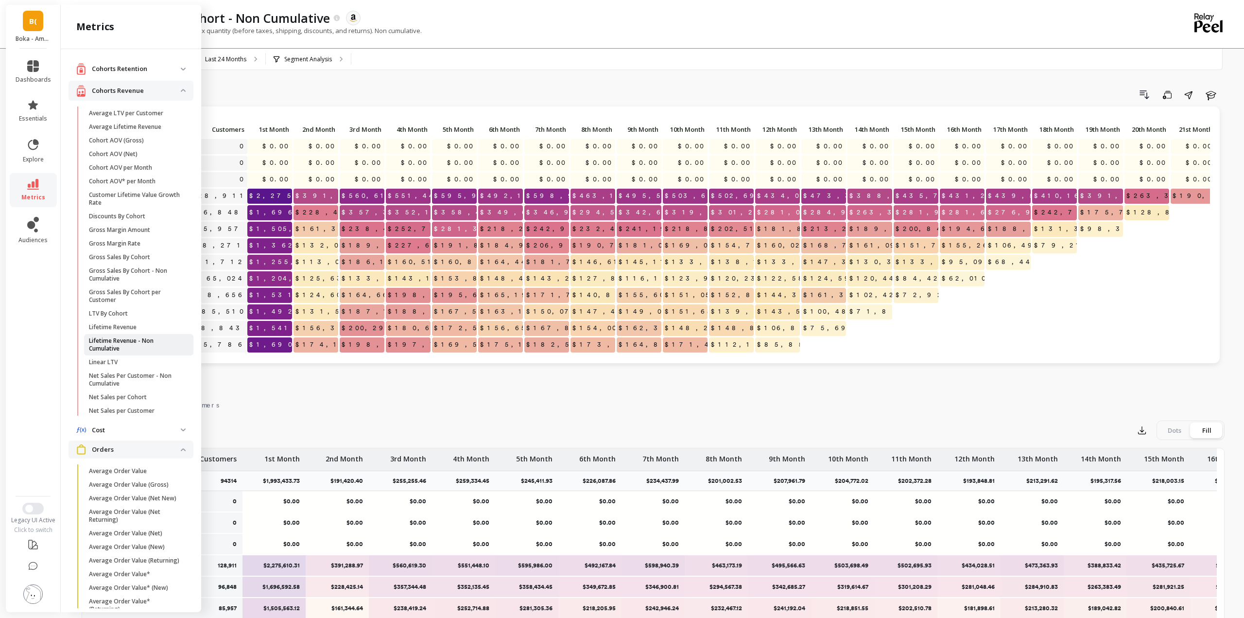
scroll to position [145, 0]
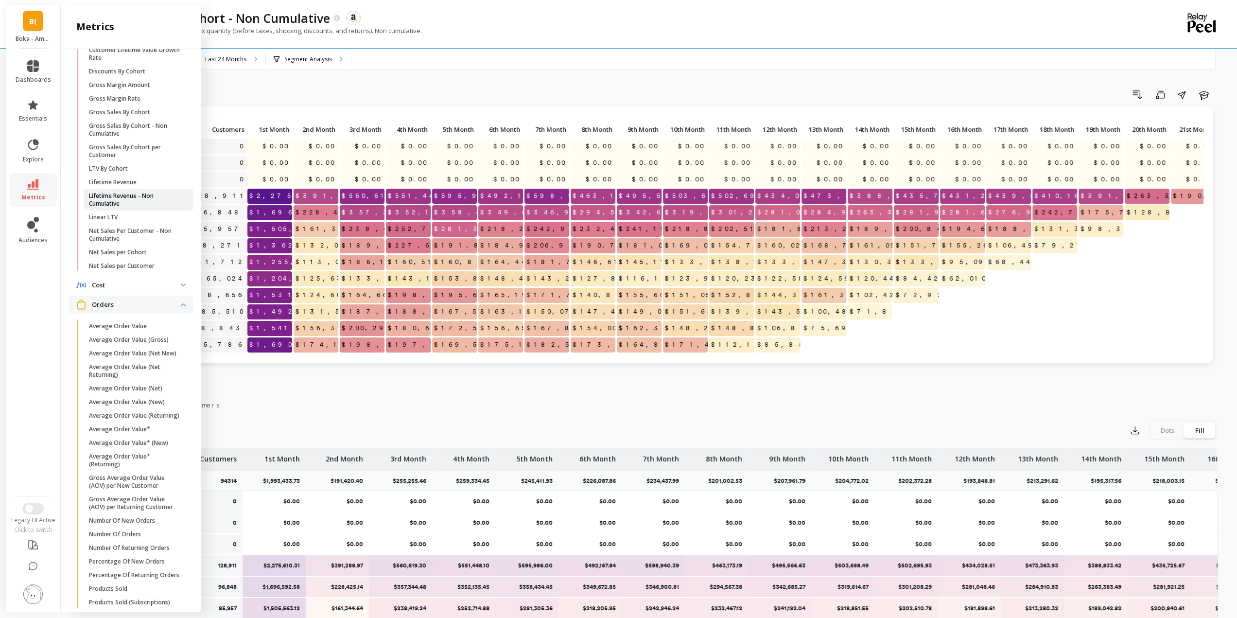
click at [132, 195] on p "Lifetime Revenue - Non Cumulative" at bounding box center [135, 200] width 93 height 16
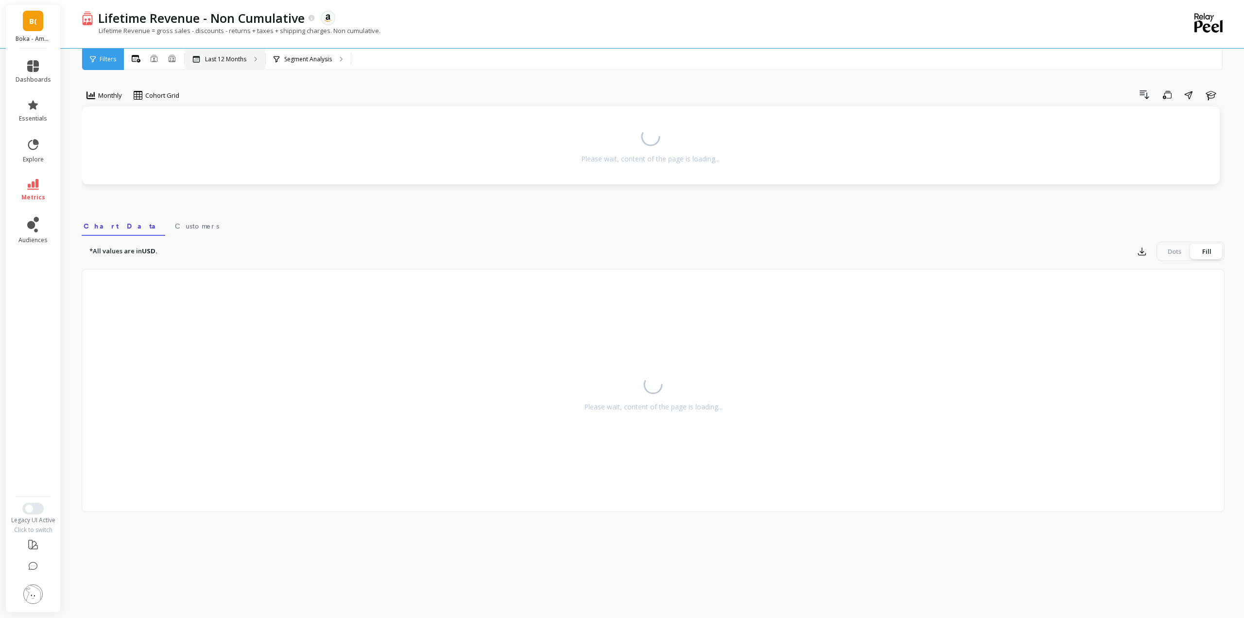
click at [232, 58] on p "Last 12 Months" at bounding box center [225, 59] width 41 height 8
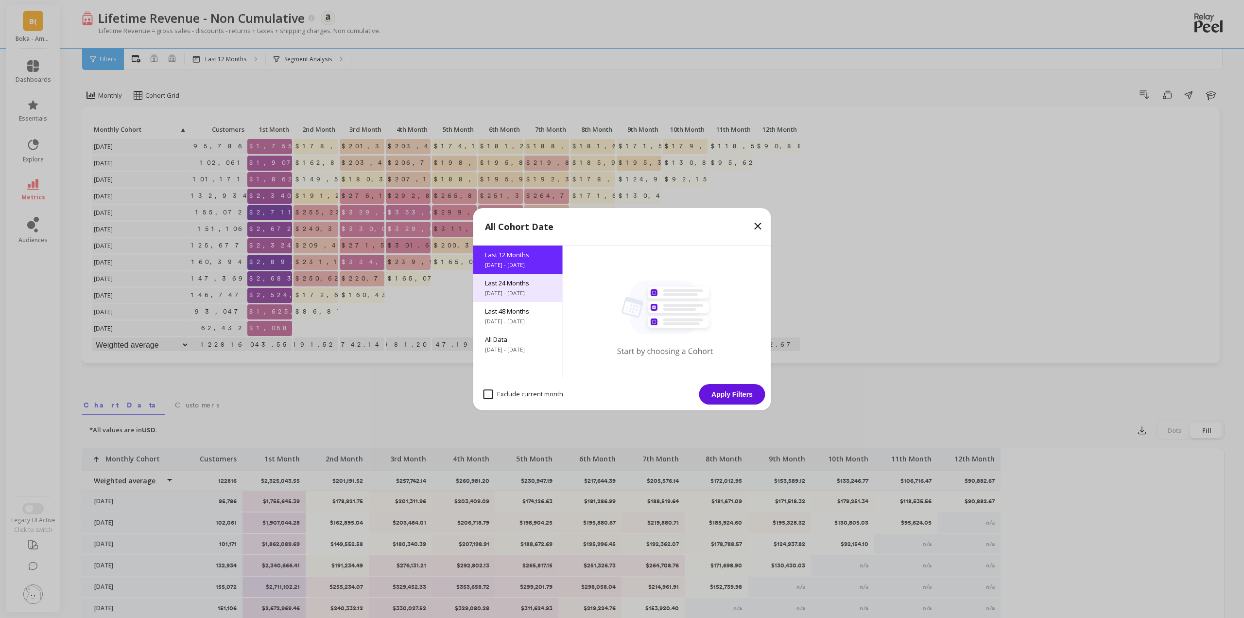
click at [510, 293] on span "[DATE] - [DATE]" at bounding box center [518, 293] width 66 height 8
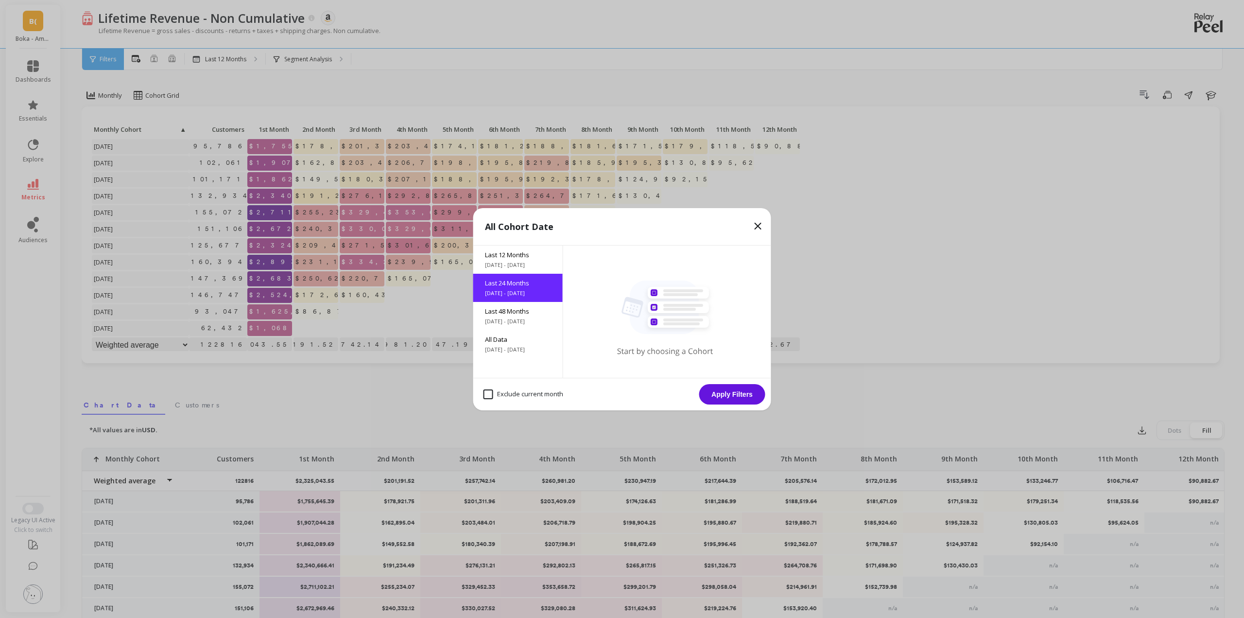
click at [741, 391] on button "Apply Filters" at bounding box center [732, 394] width 66 height 20
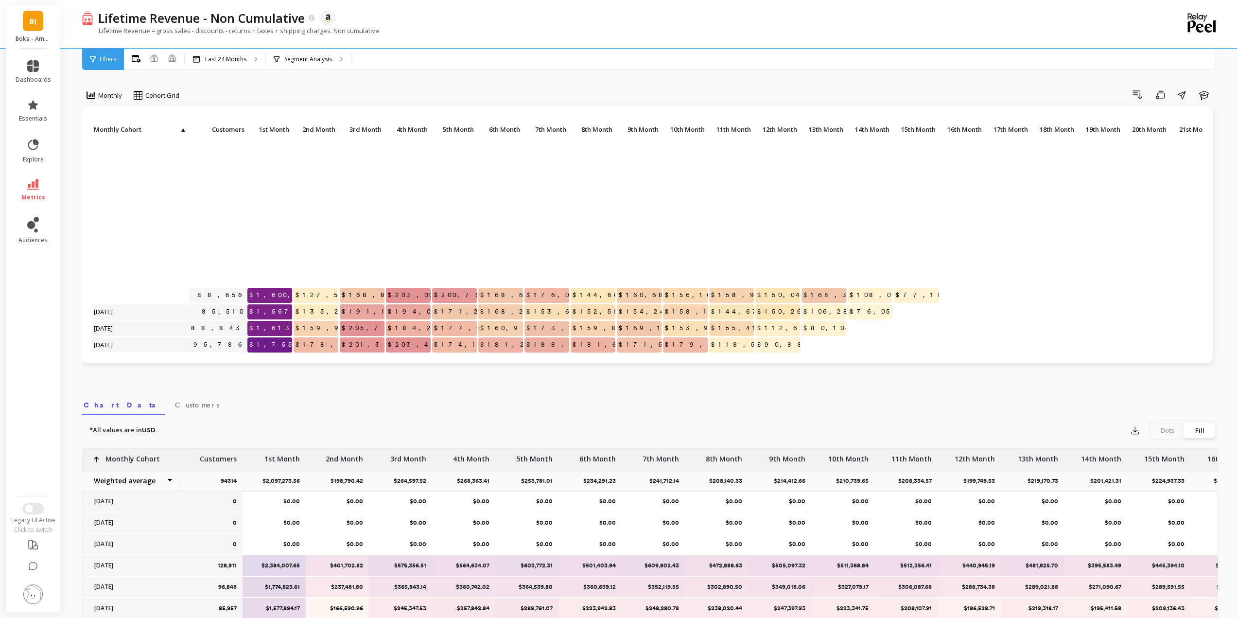
scroll to position [194, 0]
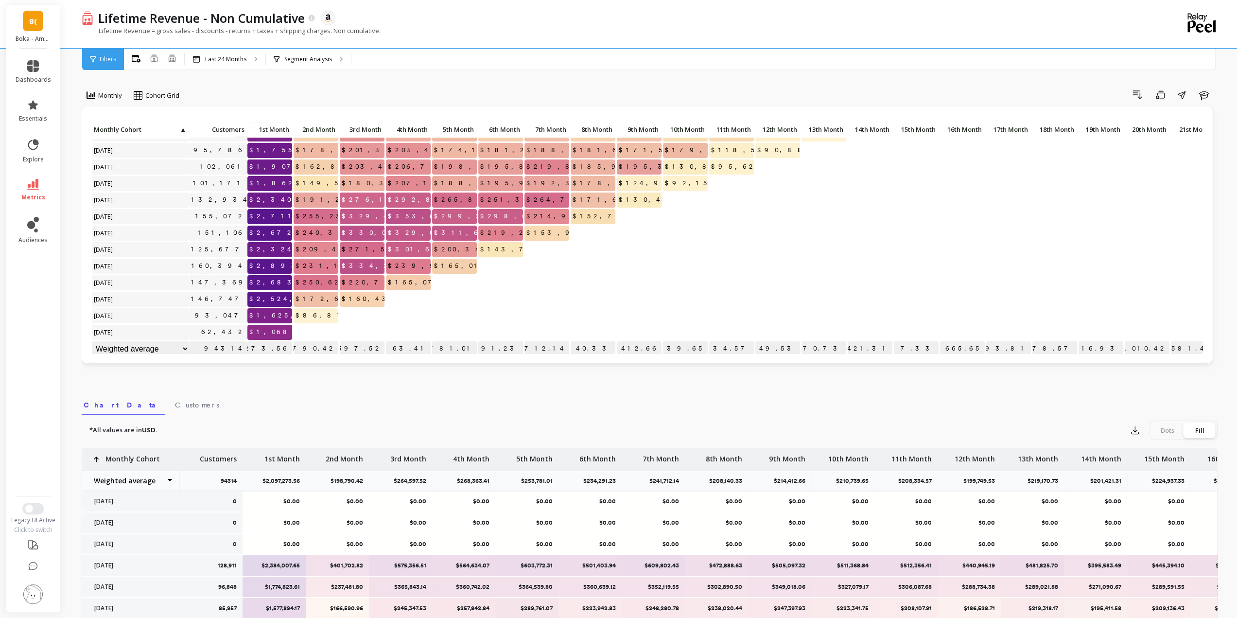
click at [260, 317] on span "$1,625,316.63" at bounding box center [296, 315] width 99 height 15
copy span "1,625,316.63"
click at [270, 298] on span "$2,524,305.15" at bounding box center [293, 299] width 92 height 15
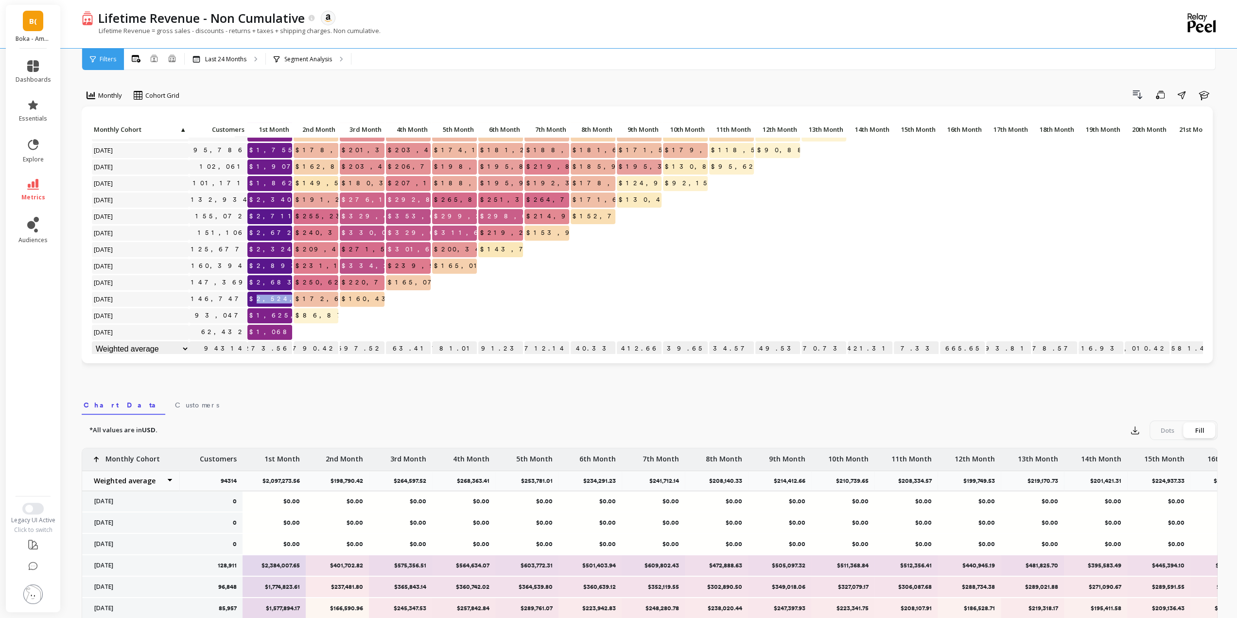
copy span "2,524,305.15"
